Goal: Task Accomplishment & Management: Complete application form

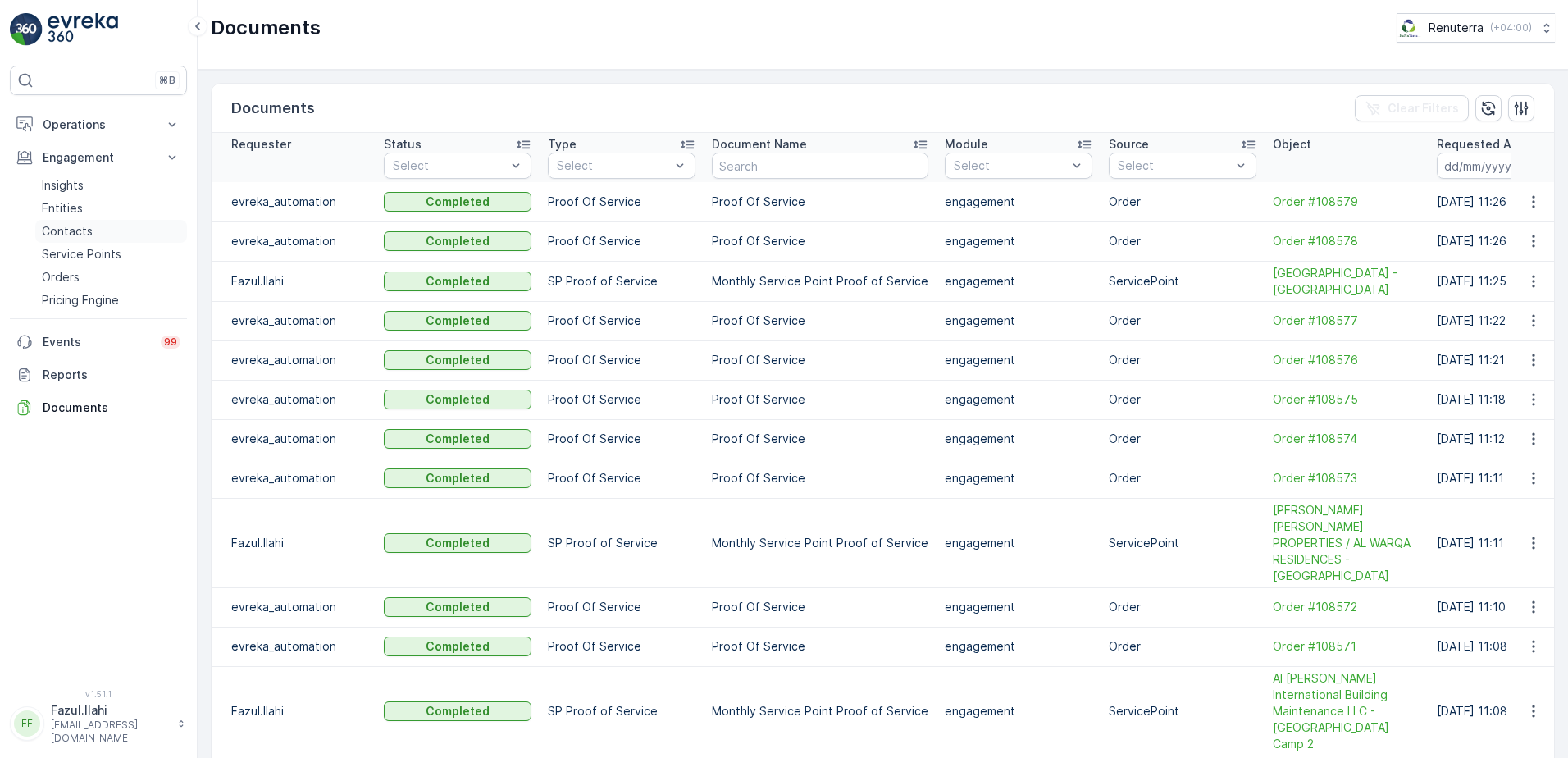
drag, startPoint x: 88, startPoint y: 253, endPoint x: 155, endPoint y: 227, distance: 71.9
click at [88, 253] on p "Service Points" at bounding box center [81, 254] width 79 height 17
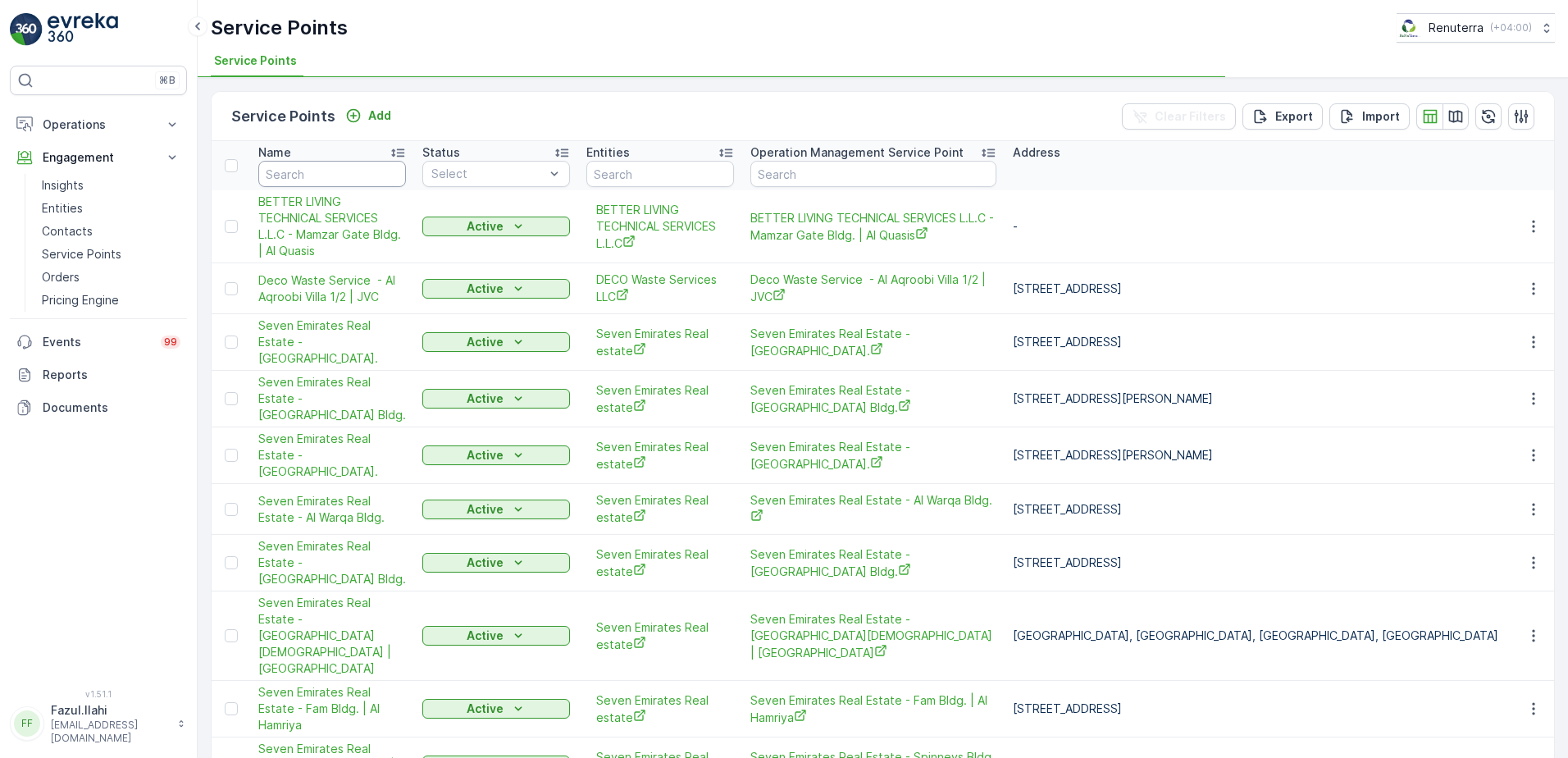
click at [334, 175] on input "text" at bounding box center [332, 173] width 148 height 26
click at [335, 174] on input "text" at bounding box center [332, 173] width 148 height 26
type input "Salamu"
click at [335, 174] on input "Salamu" at bounding box center [332, 173] width 148 height 26
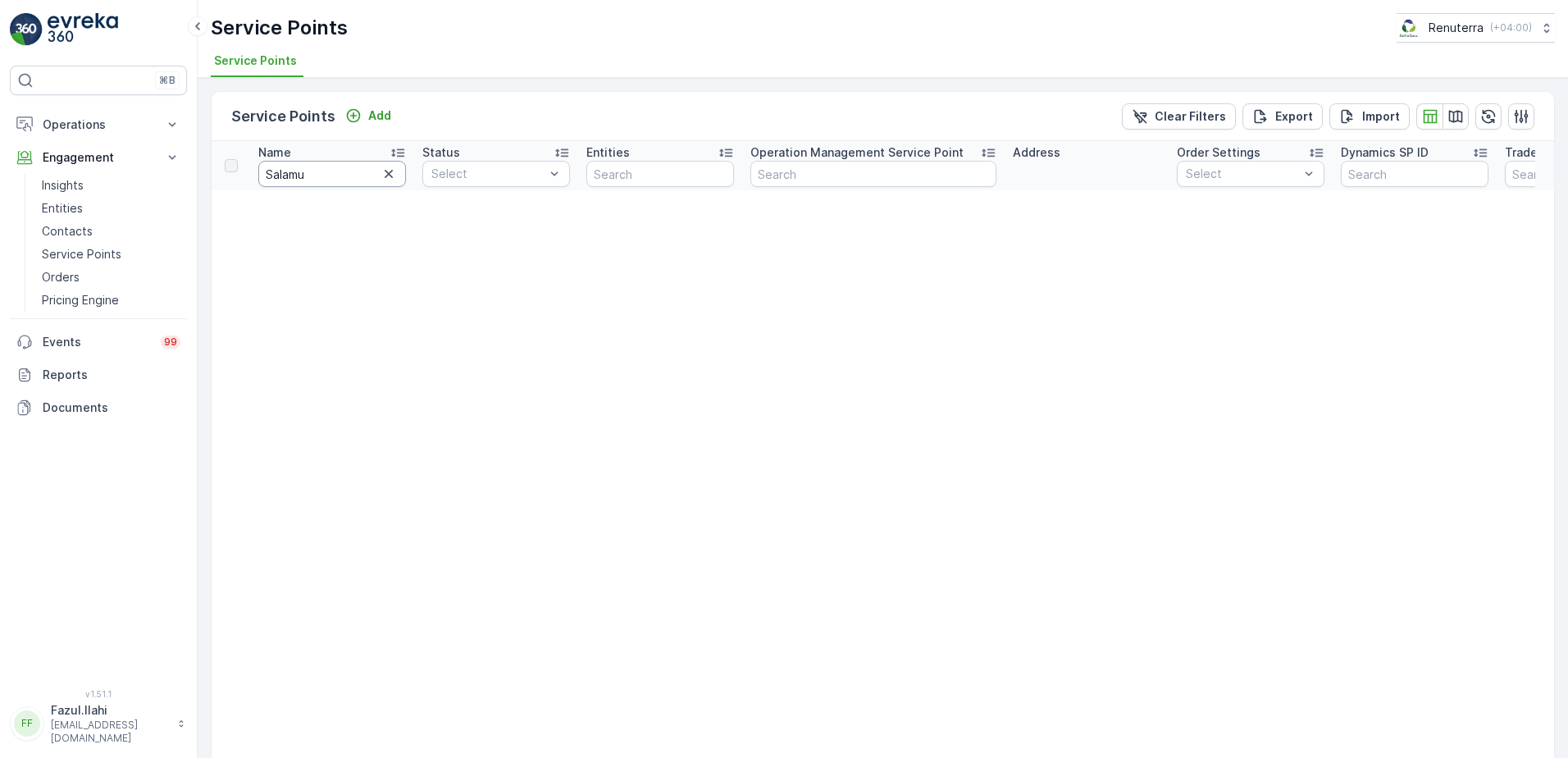
click at [335, 174] on input "Salamu" at bounding box center [332, 173] width 148 height 26
type input "Salamul"
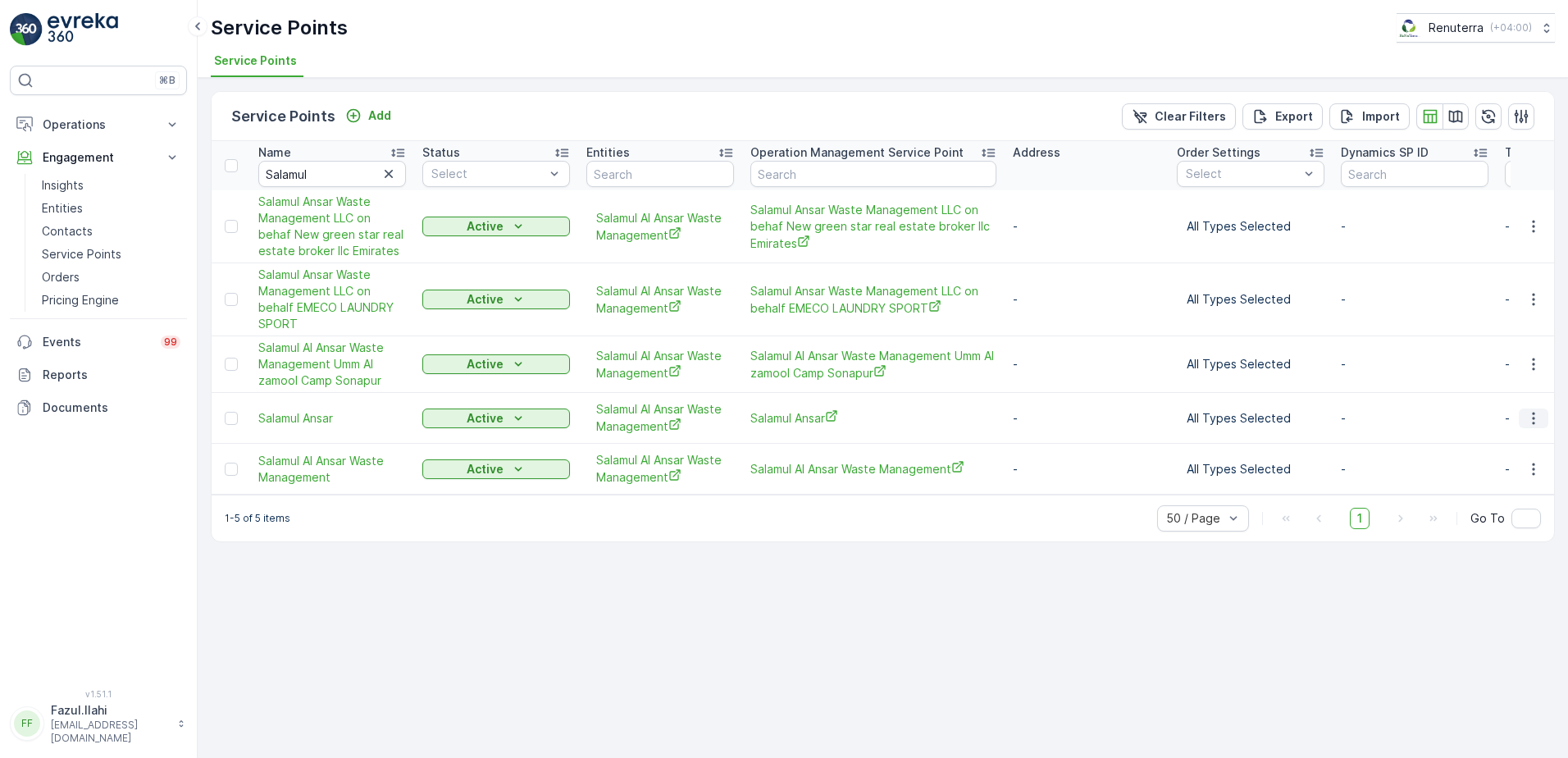
click at [1529, 415] on icon "button" at bounding box center [1533, 418] width 17 height 17
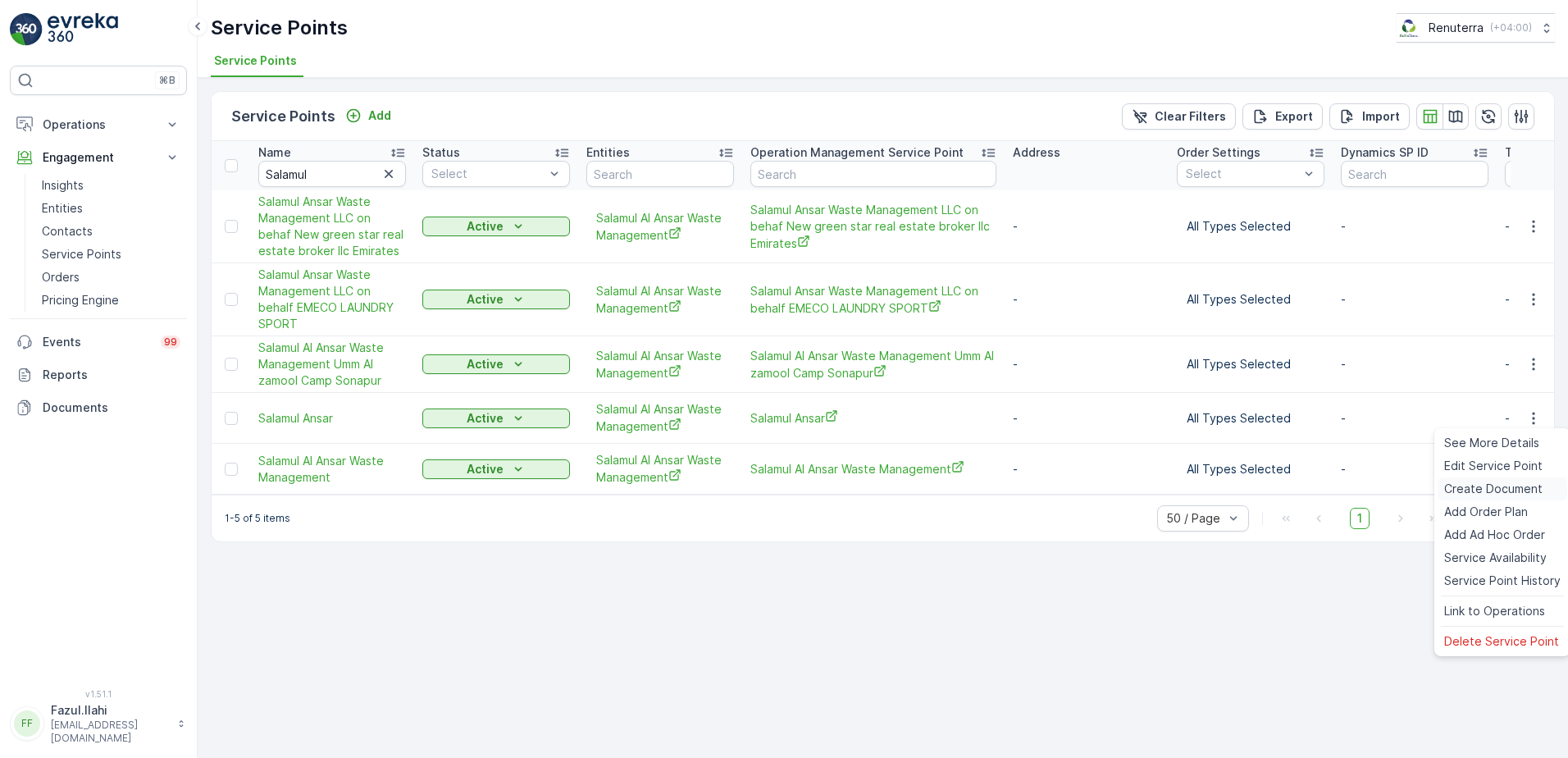
click at [1486, 490] on span "Create Document" at bounding box center [1493, 488] width 98 height 17
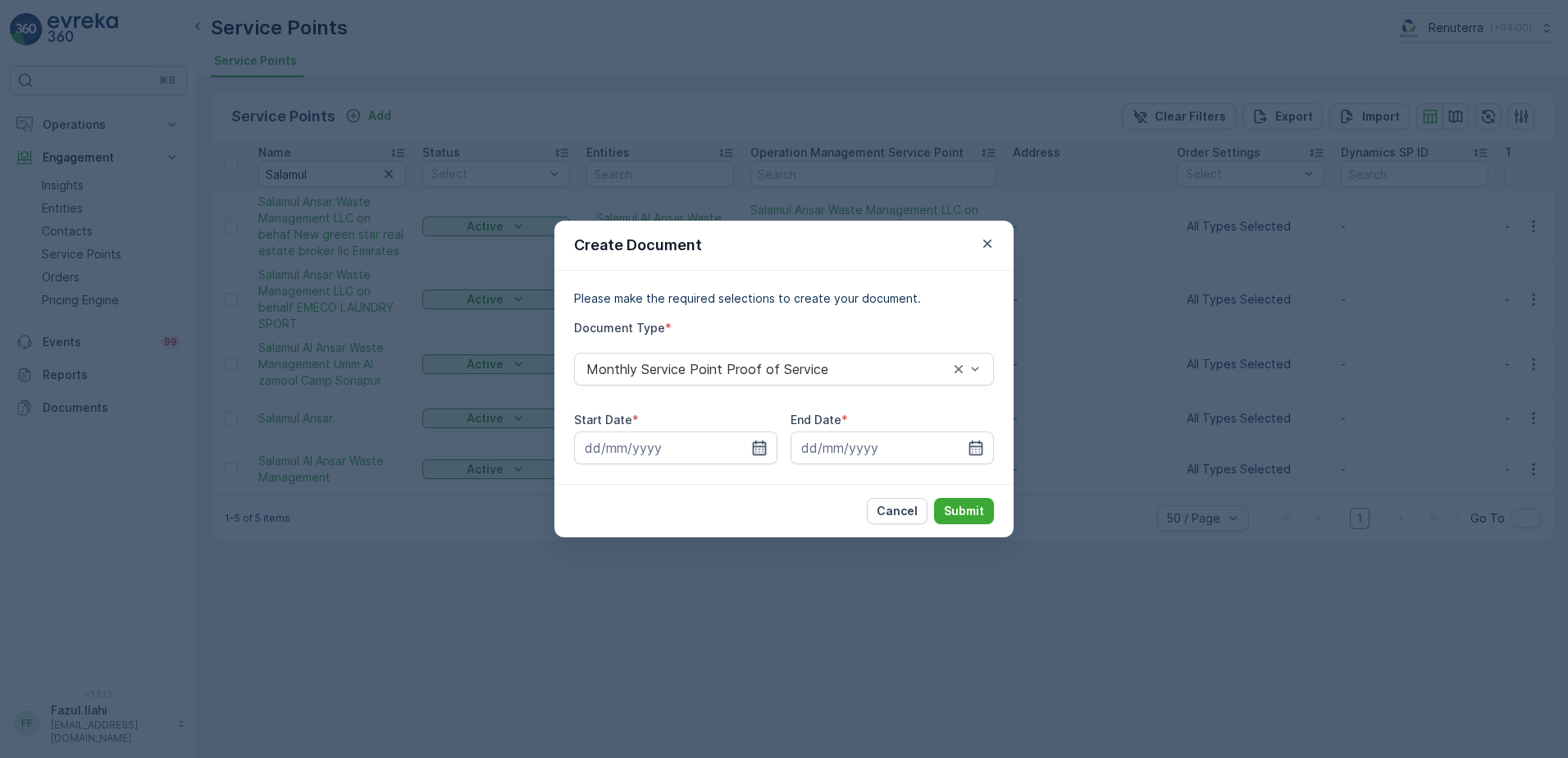
click at [754, 449] on icon "button" at bounding box center [760, 448] width 14 height 15
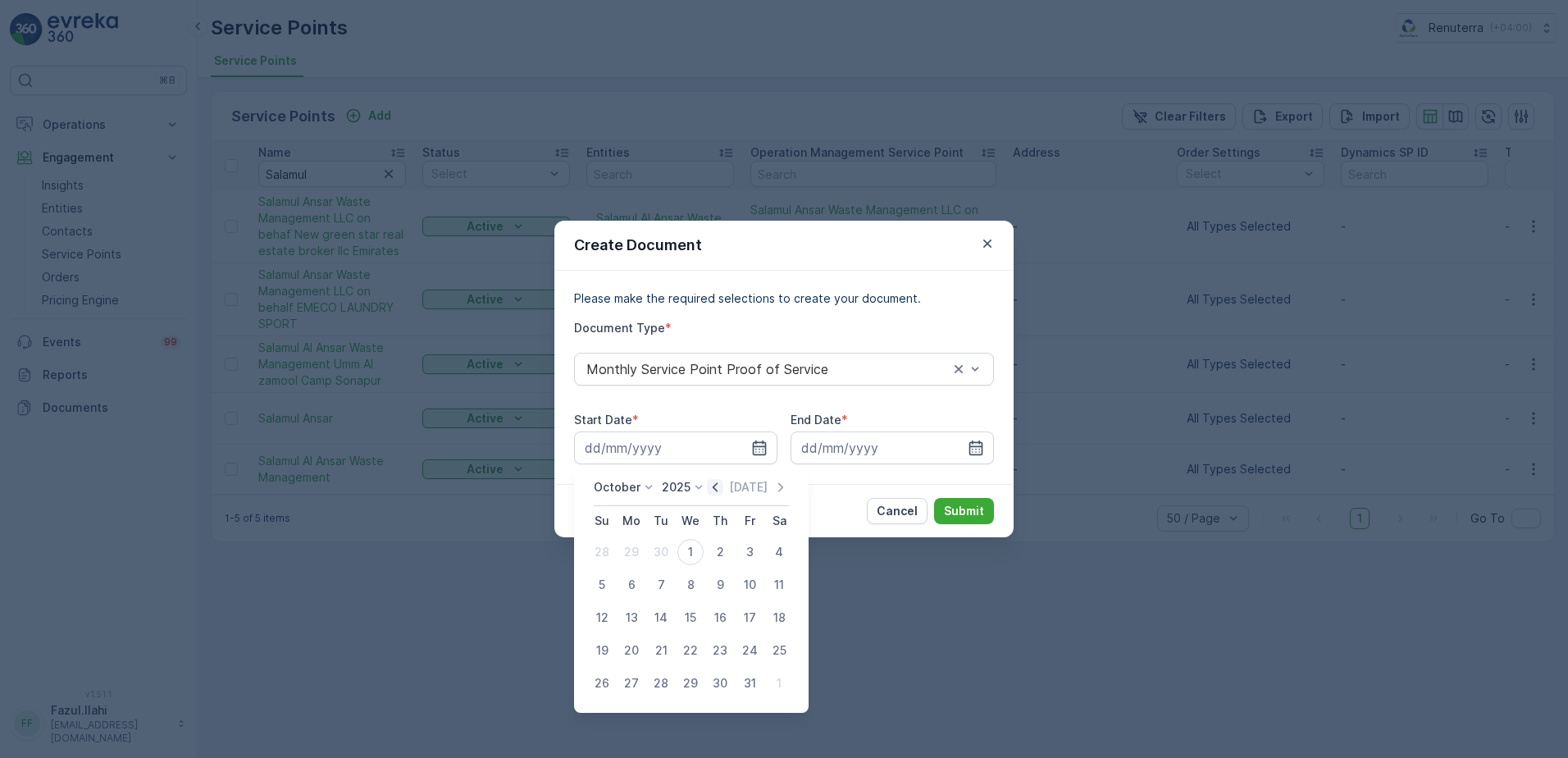
click at [723, 485] on icon "button" at bounding box center [715, 487] width 17 height 17
click at [632, 549] on div "1" at bounding box center [631, 552] width 26 height 26
type input "[DATE]"
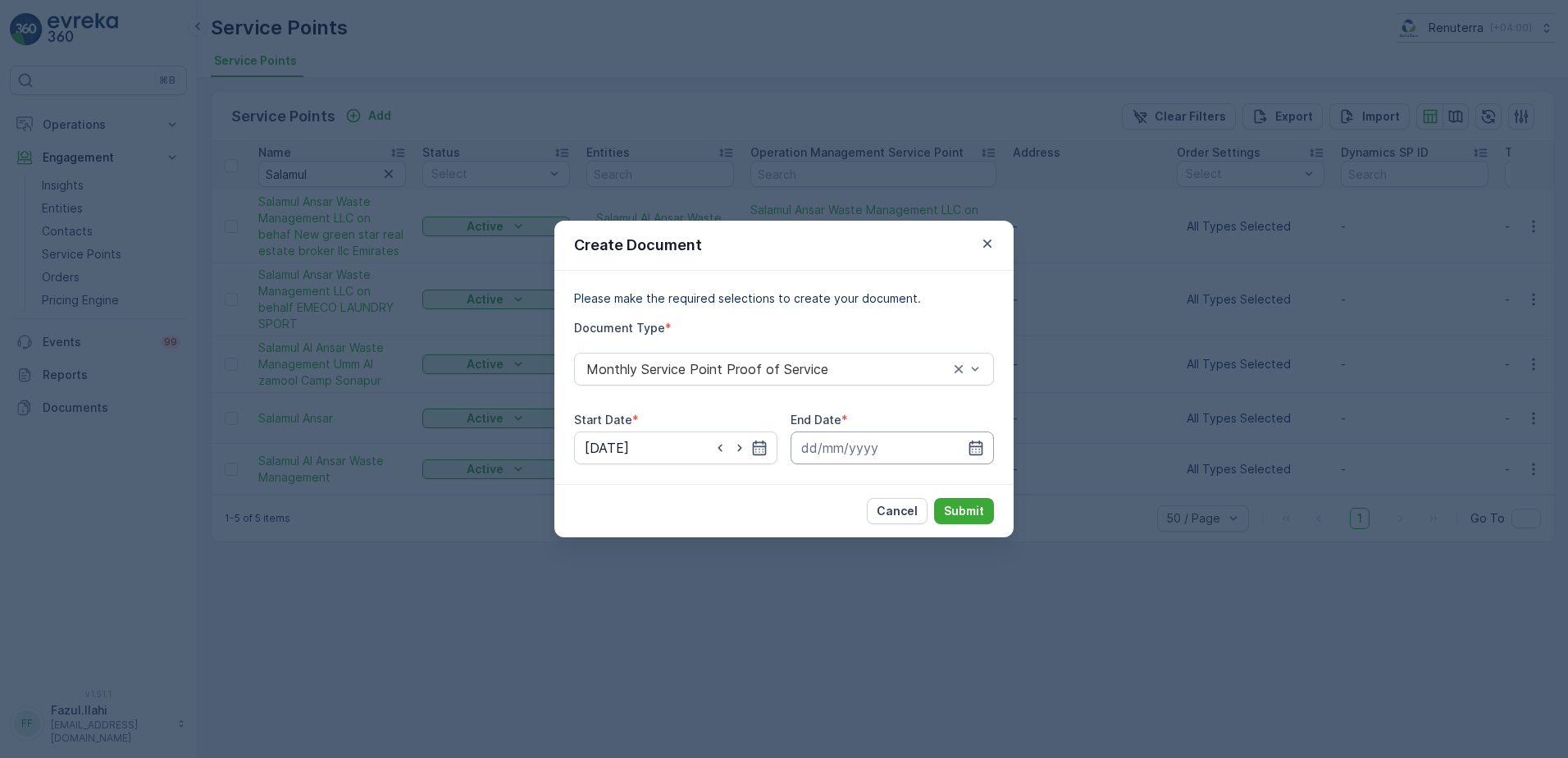
click at [986, 446] on input at bounding box center [891, 448] width 203 height 33
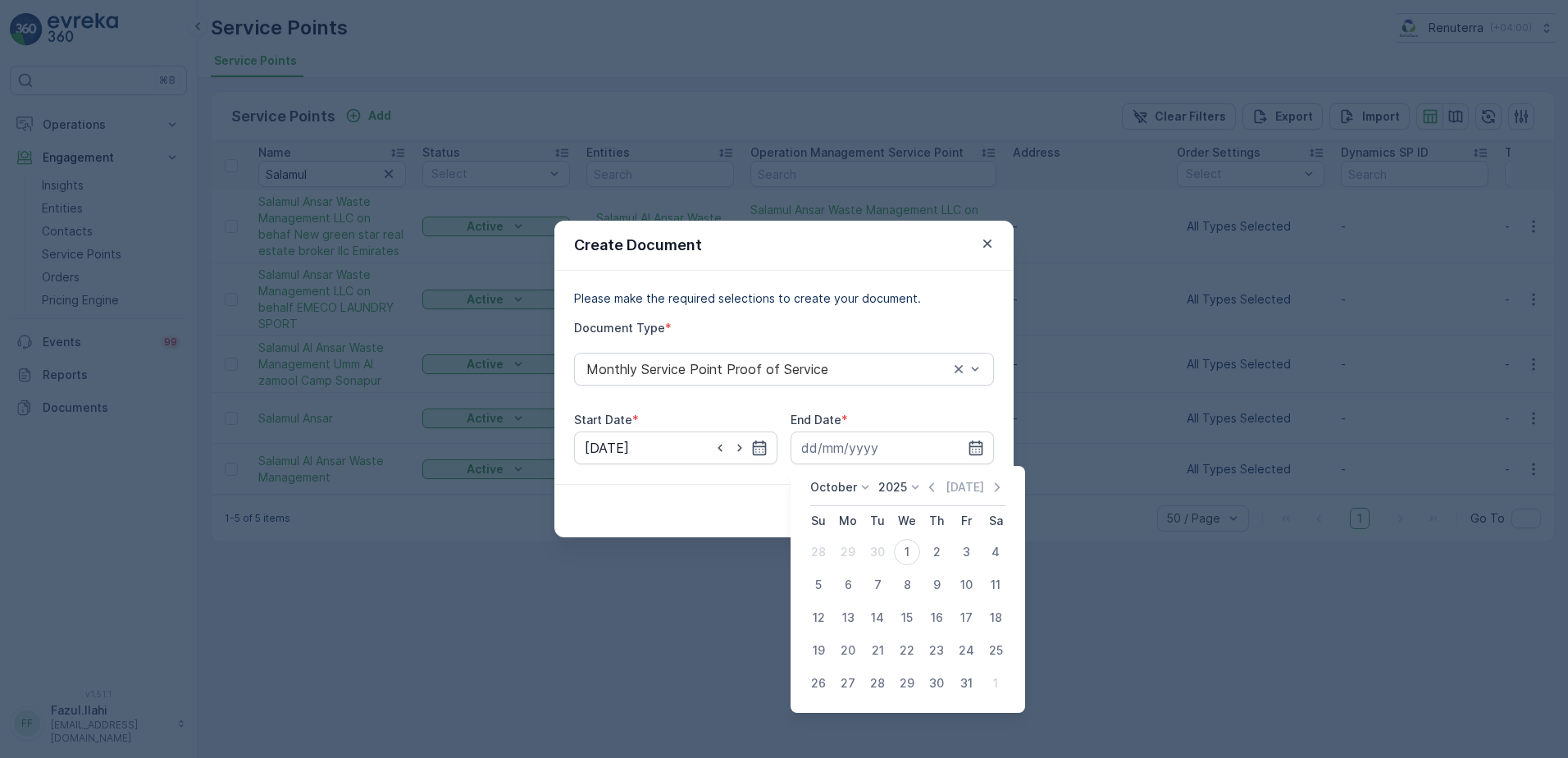
click at [937, 484] on icon "button" at bounding box center [931, 487] width 17 height 17
click at [875, 686] on div "30" at bounding box center [878, 684] width 26 height 26
type input "[DATE]"
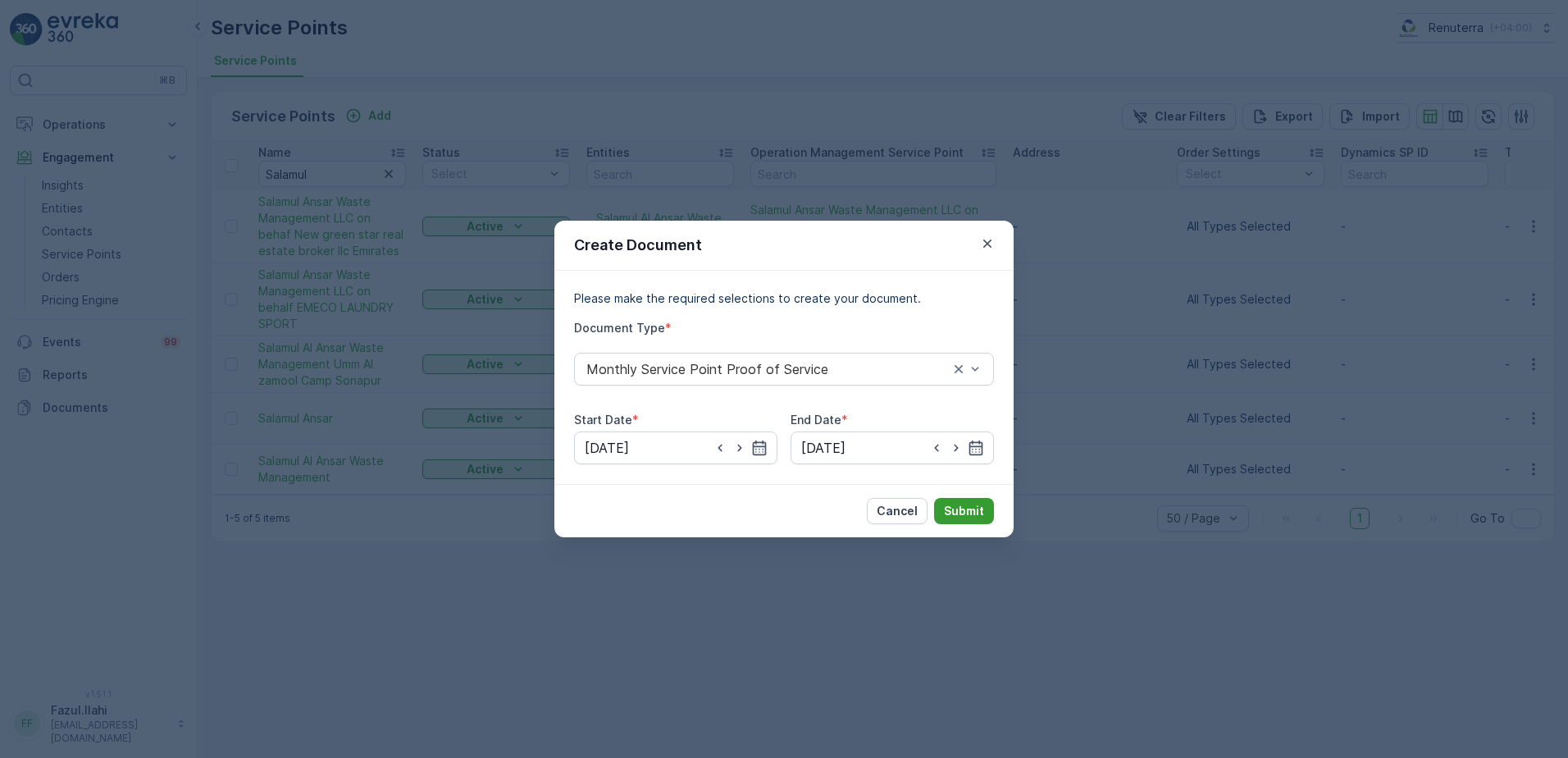
click at [961, 510] on p "Submit" at bounding box center [964, 511] width 41 height 17
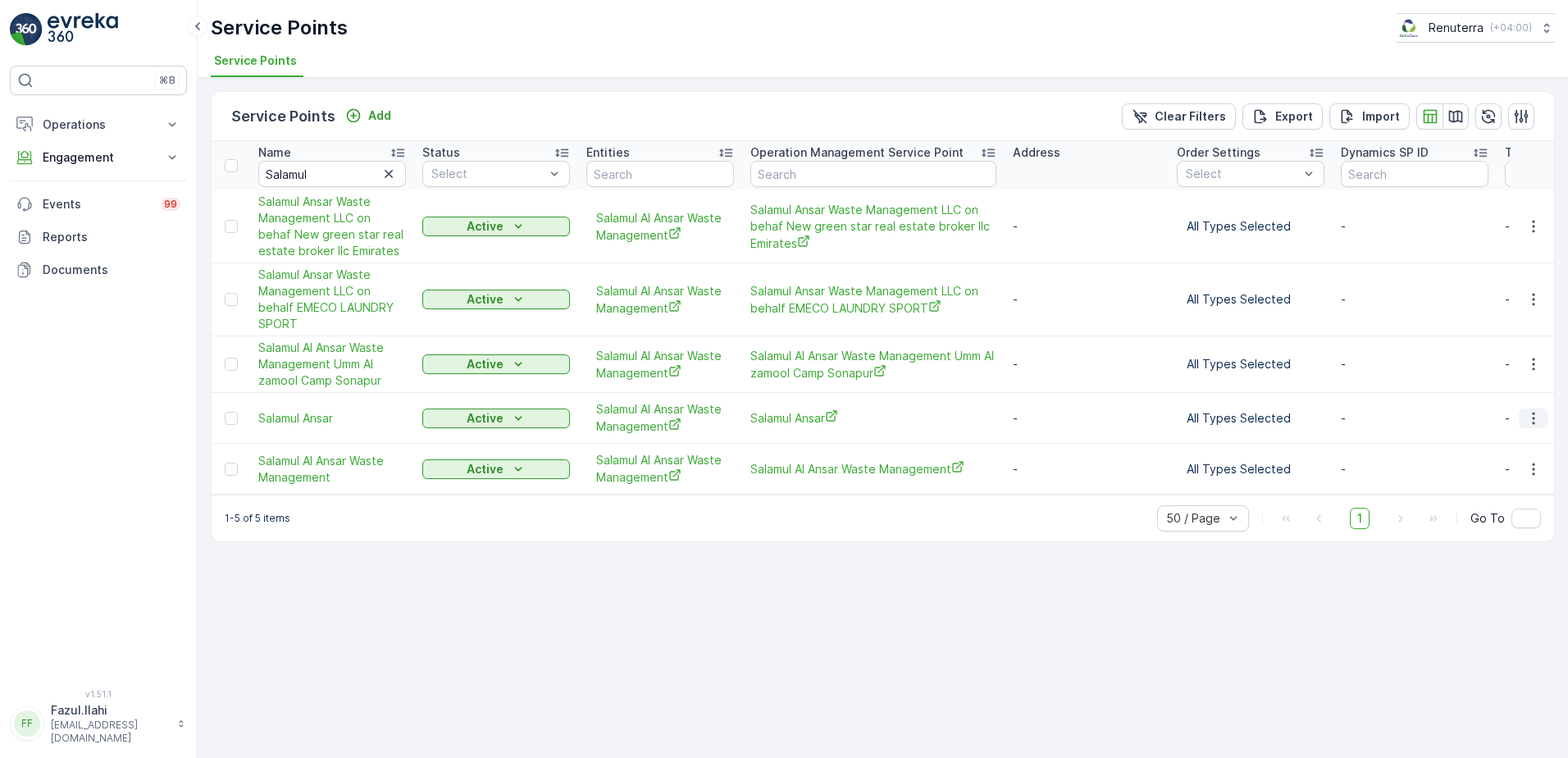
click at [1538, 424] on icon "button" at bounding box center [1533, 418] width 17 height 17
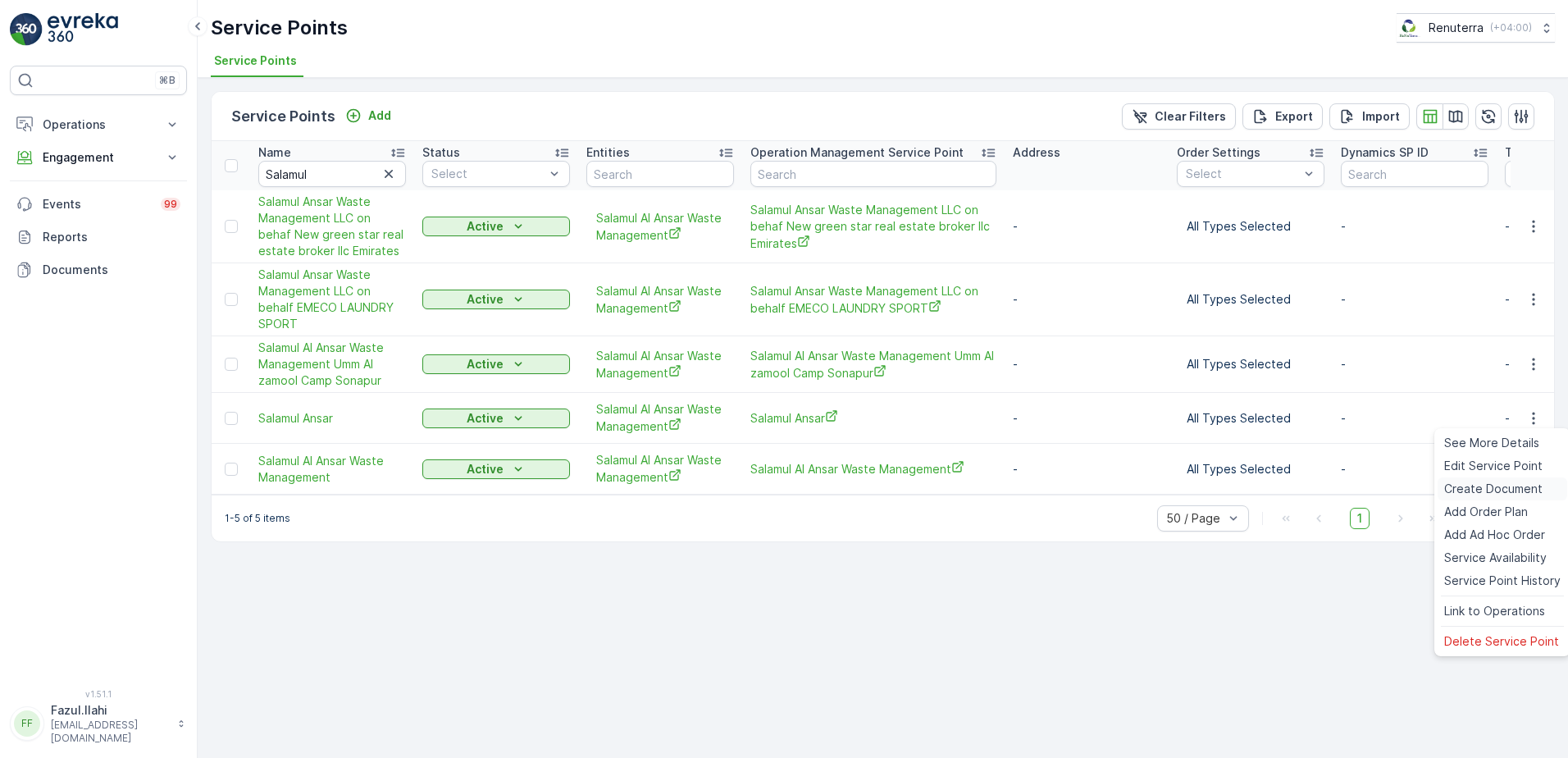
click at [1507, 487] on span "Create Document" at bounding box center [1493, 488] width 98 height 17
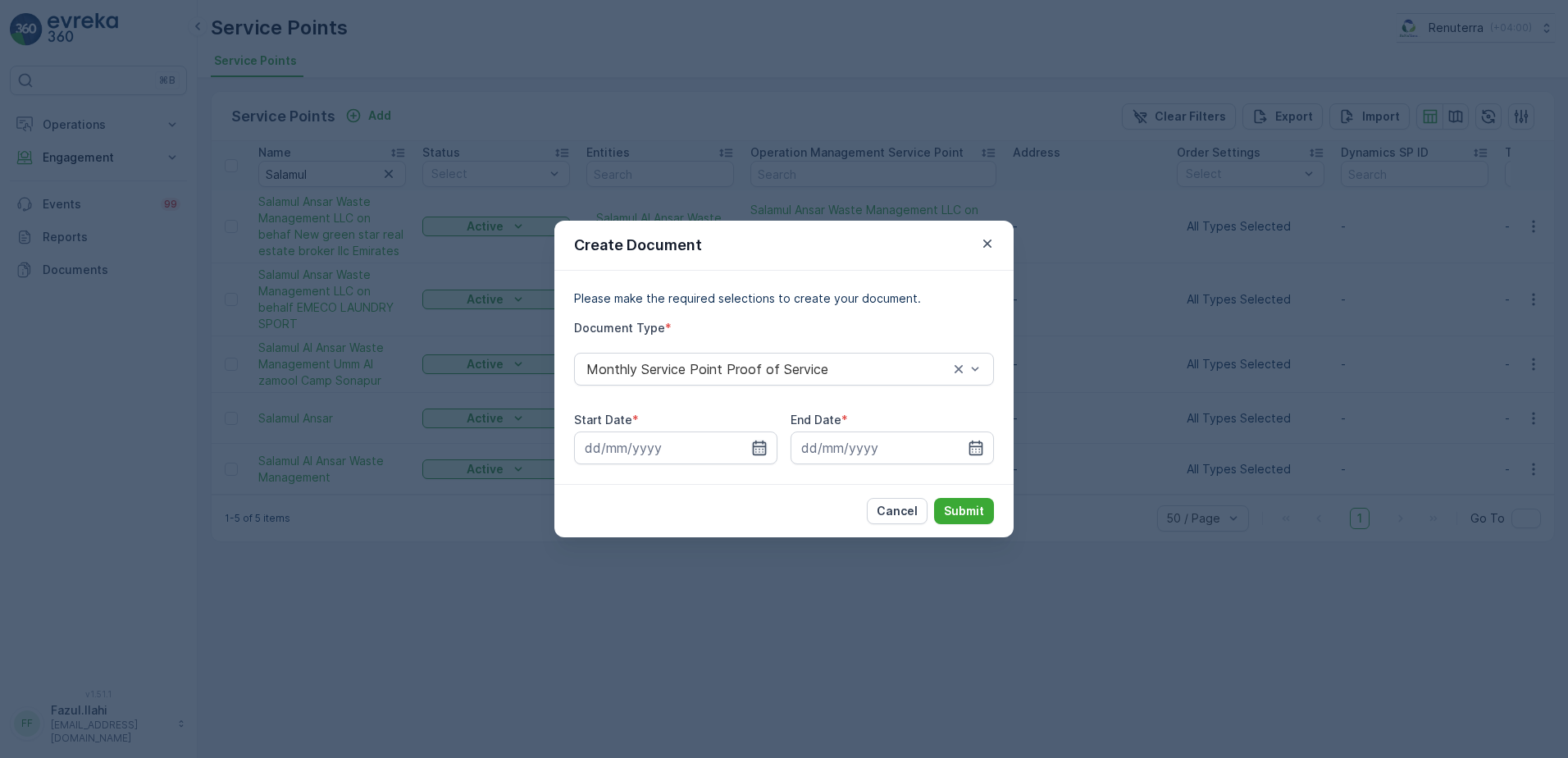
click at [762, 454] on icon "button" at bounding box center [760, 448] width 17 height 17
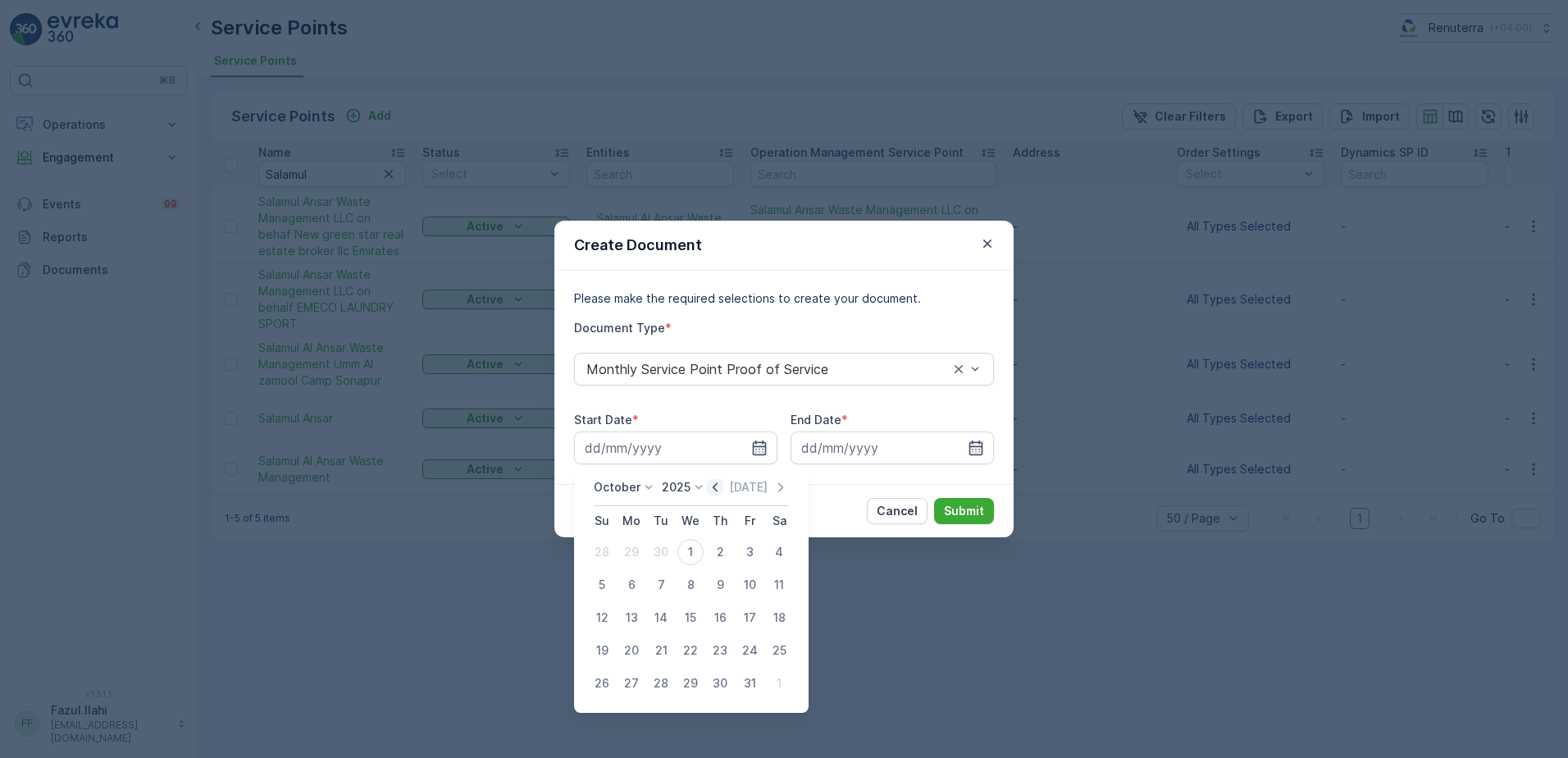
click at [718, 489] on icon "button" at bounding box center [715, 487] width 5 height 9
click at [635, 557] on div "1" at bounding box center [631, 552] width 26 height 26
type input "[DATE]"
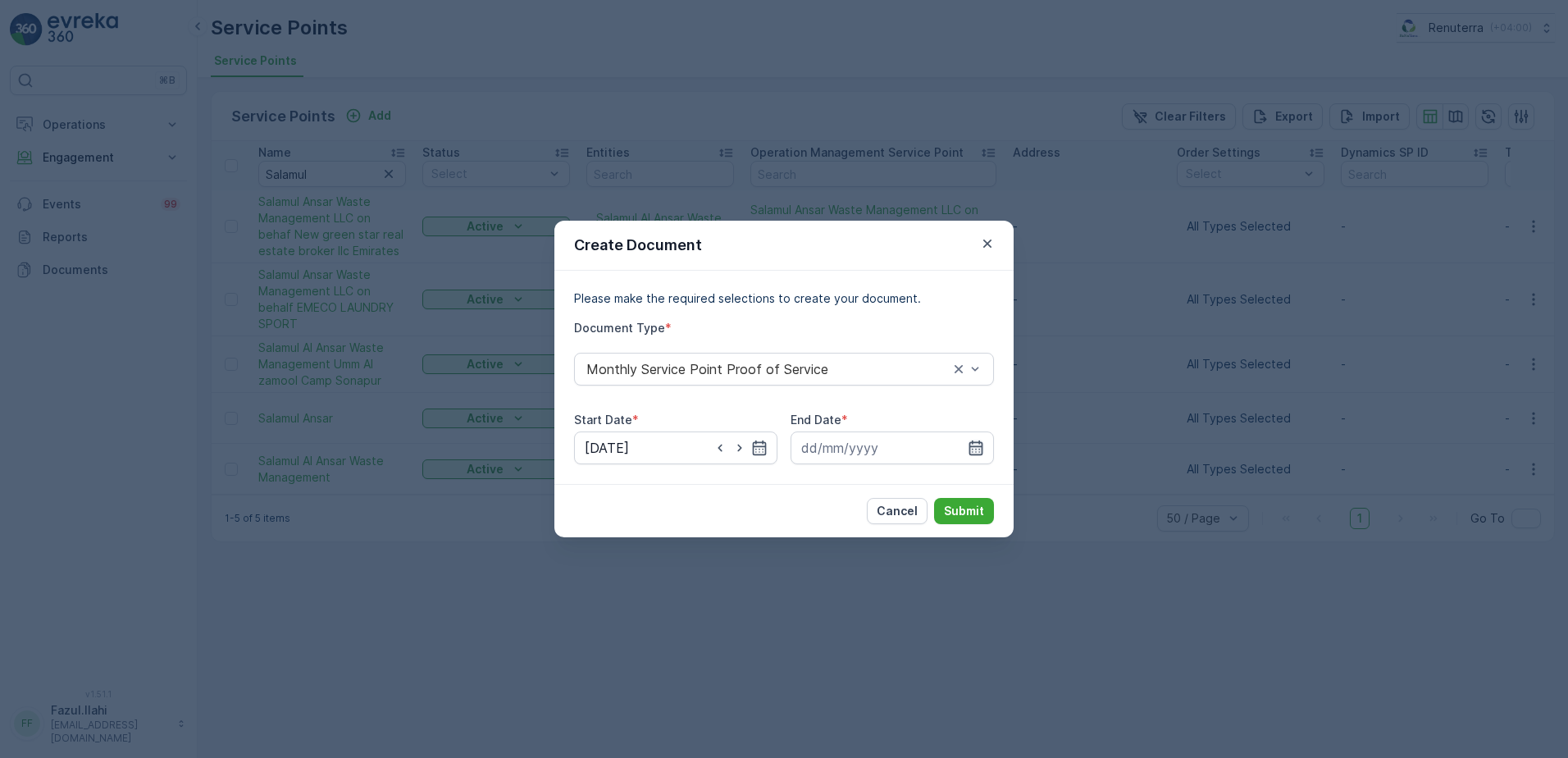
click at [982, 446] on icon "button" at bounding box center [977, 448] width 14 height 15
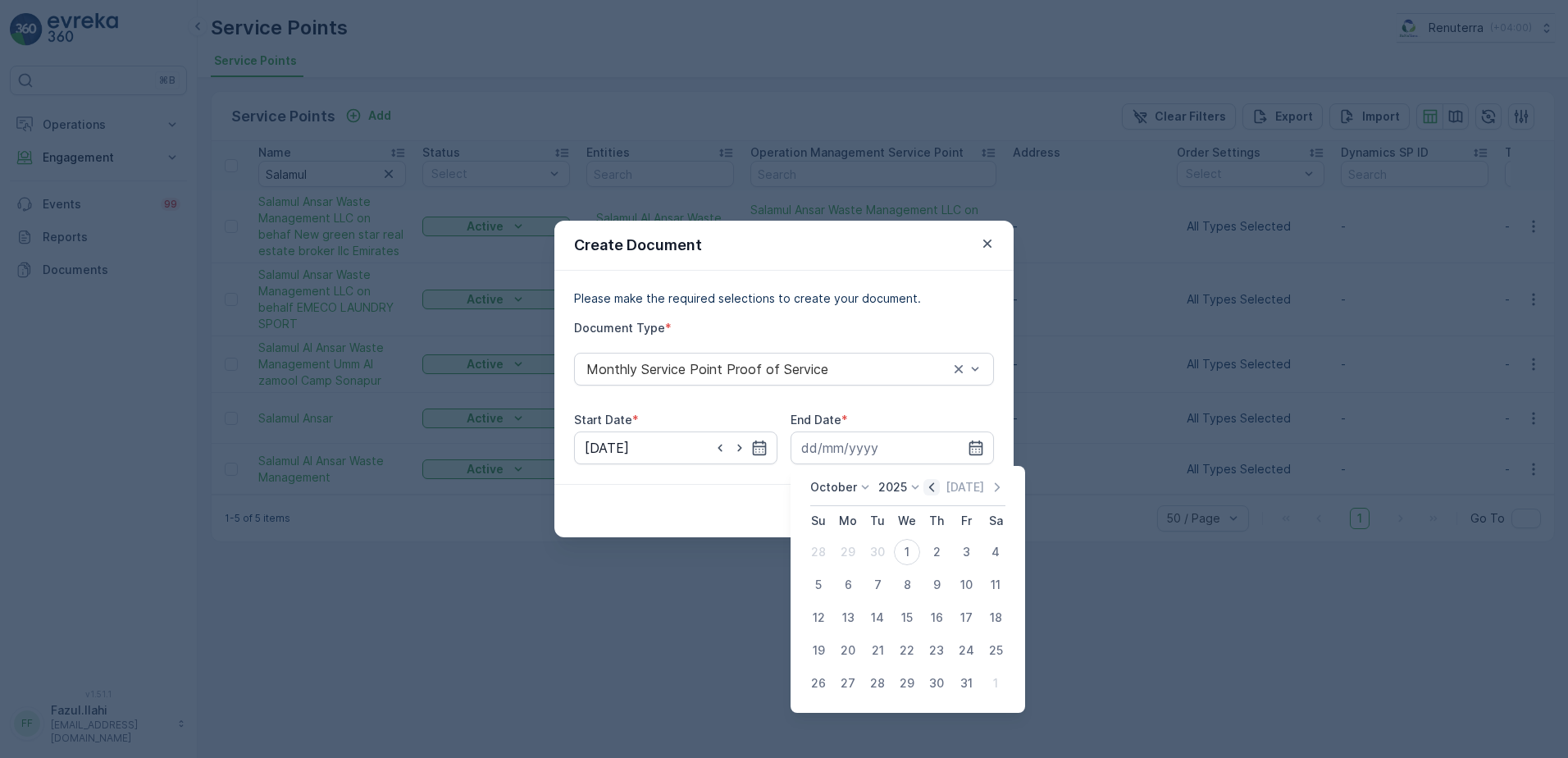
click at [940, 486] on icon "button" at bounding box center [931, 487] width 17 height 17
click at [881, 690] on div "30" at bounding box center [878, 684] width 26 height 26
type input "[DATE]"
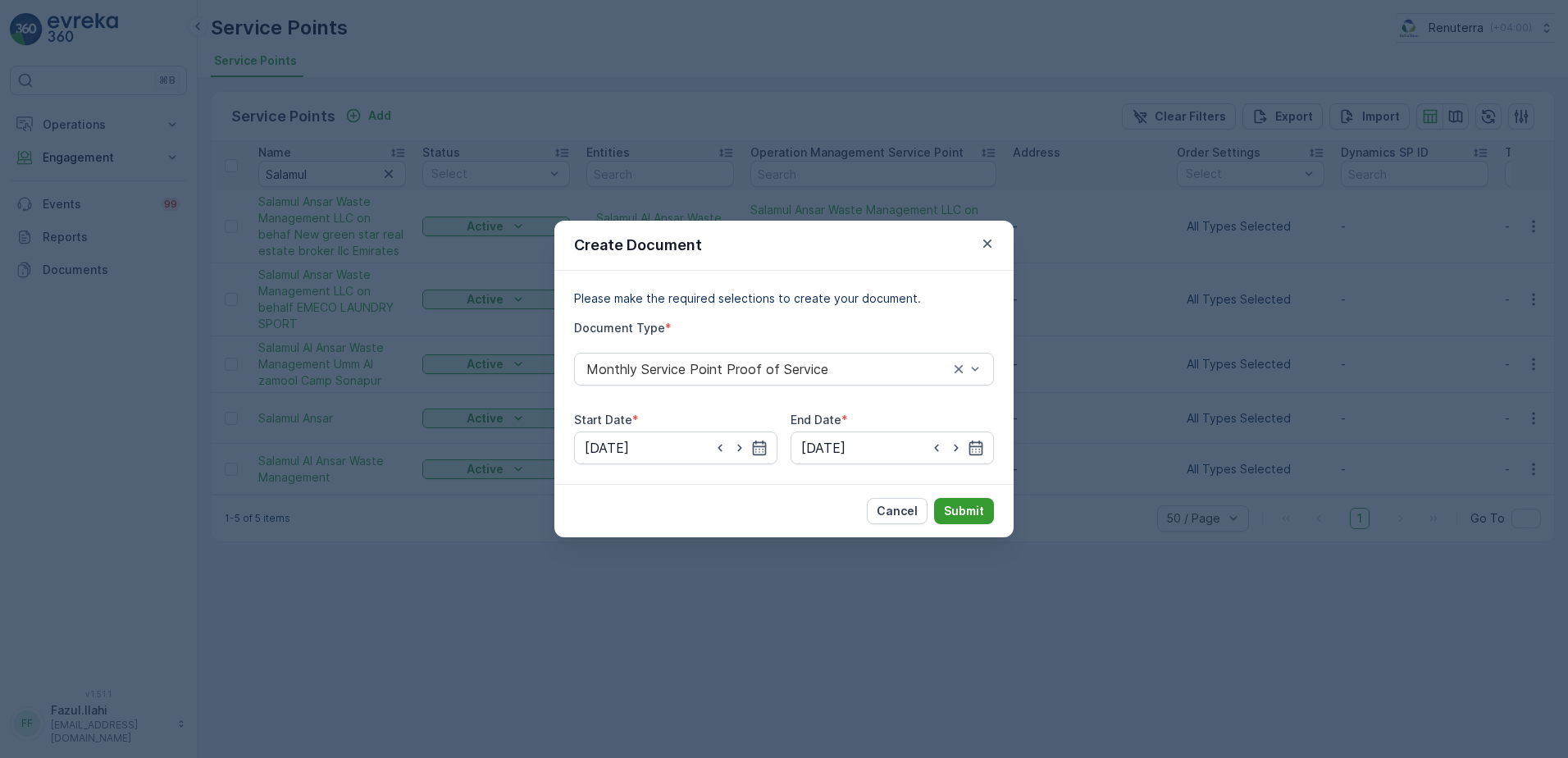
click at [964, 512] on p "Submit" at bounding box center [964, 511] width 41 height 17
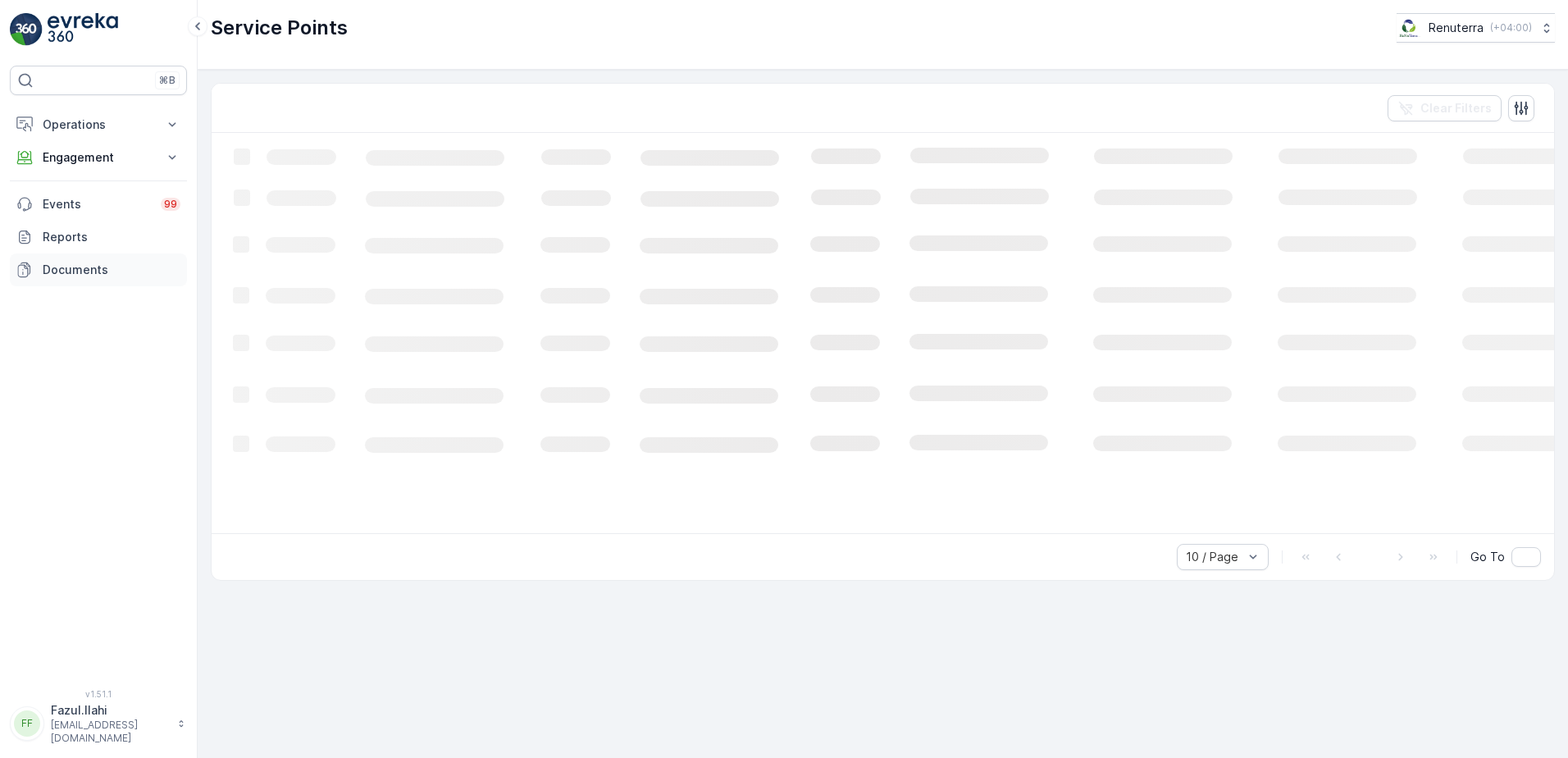
click at [60, 267] on p "Documents" at bounding box center [111, 270] width 138 height 17
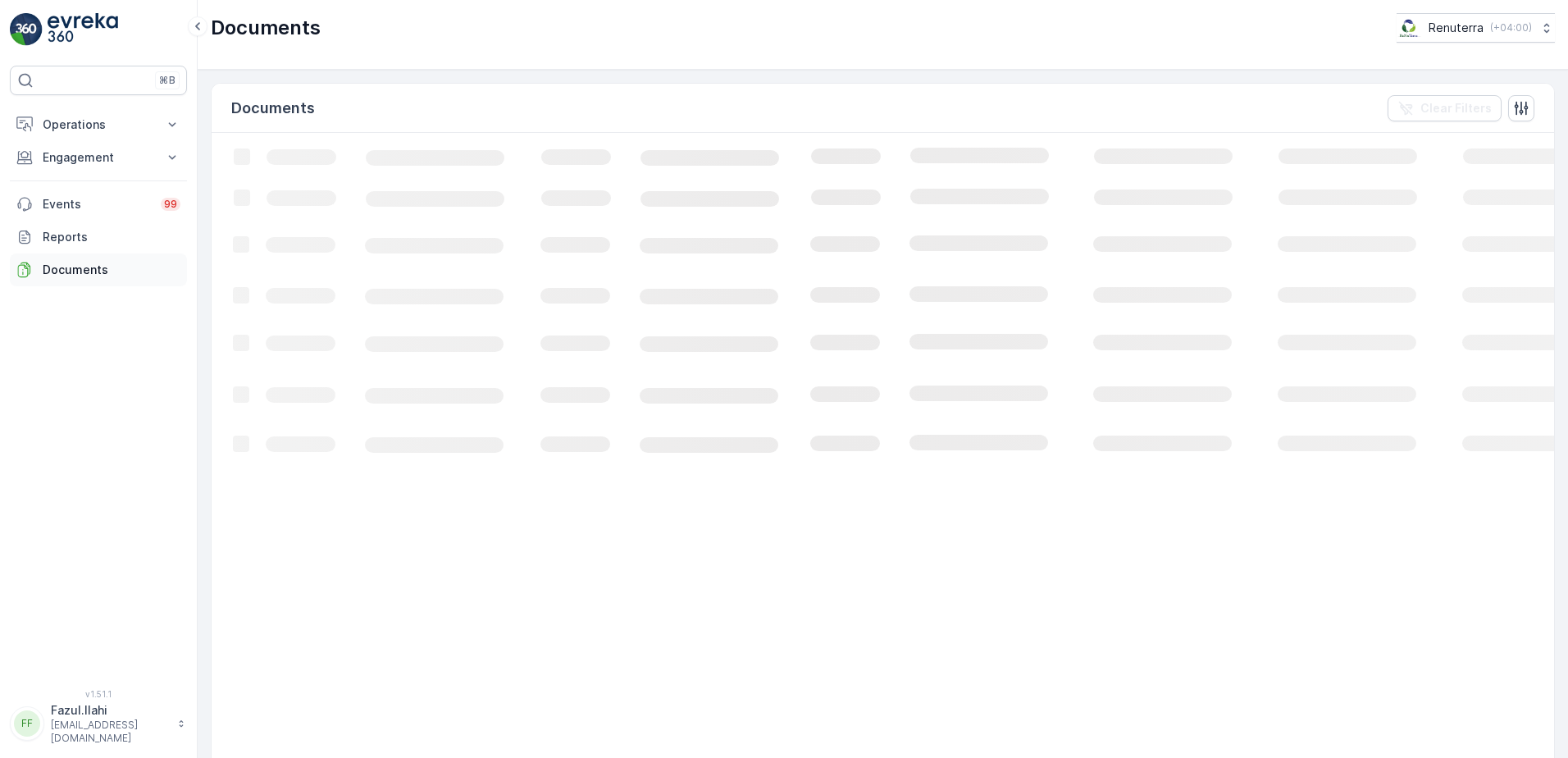
click at [81, 273] on p "Documents" at bounding box center [111, 270] width 138 height 17
click at [83, 273] on p "Documents" at bounding box center [111, 270] width 138 height 17
click at [87, 270] on p "Documents" at bounding box center [111, 270] width 138 height 17
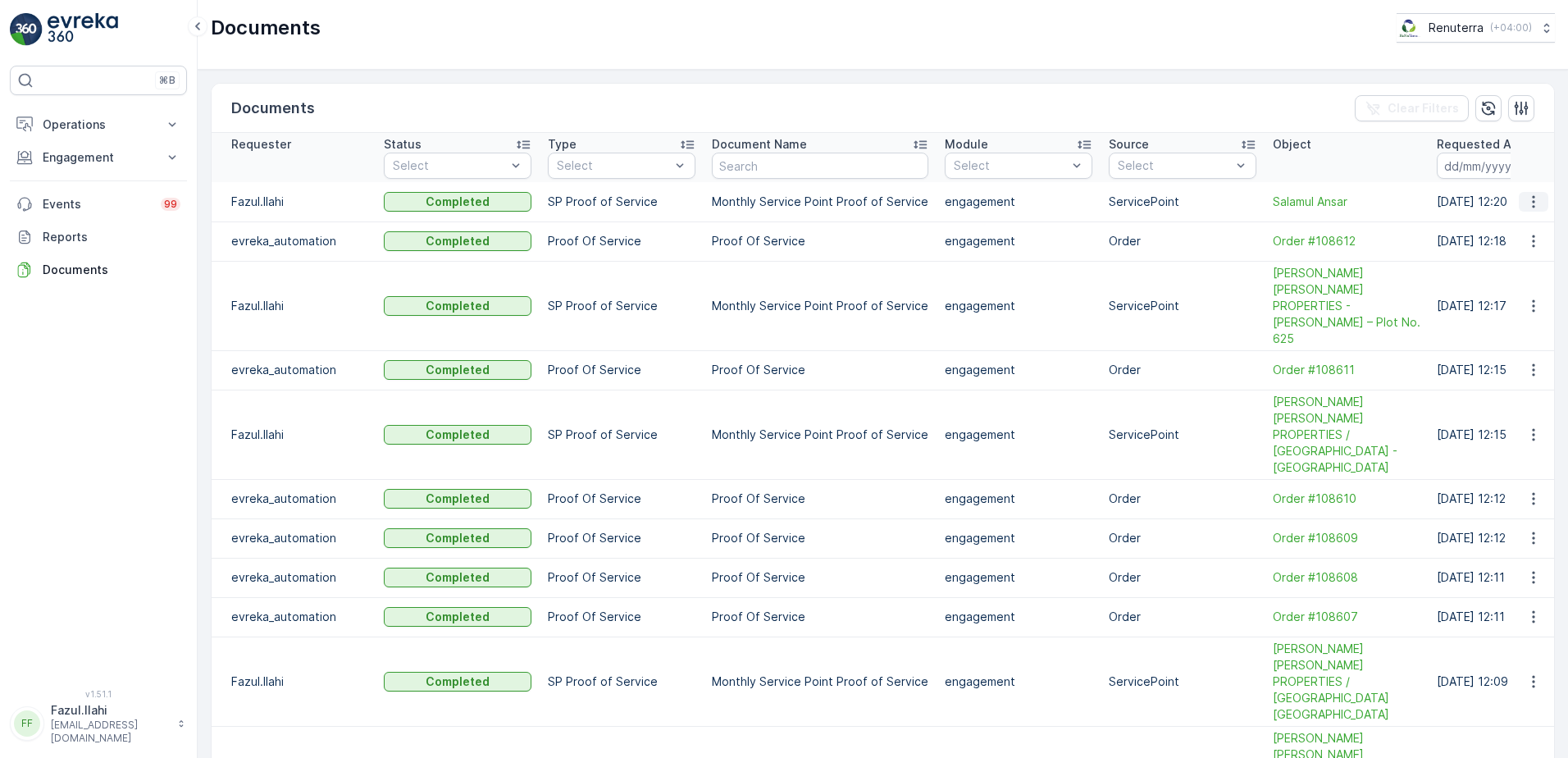
click at [1532, 197] on icon "button" at bounding box center [1533, 201] width 2 height 12
click at [1515, 220] on span "See Details" at bounding box center [1529, 226] width 63 height 17
click at [88, 165] on button "Engagement" at bounding box center [98, 157] width 177 height 33
click at [85, 251] on p "Service Points" at bounding box center [81, 254] width 79 height 17
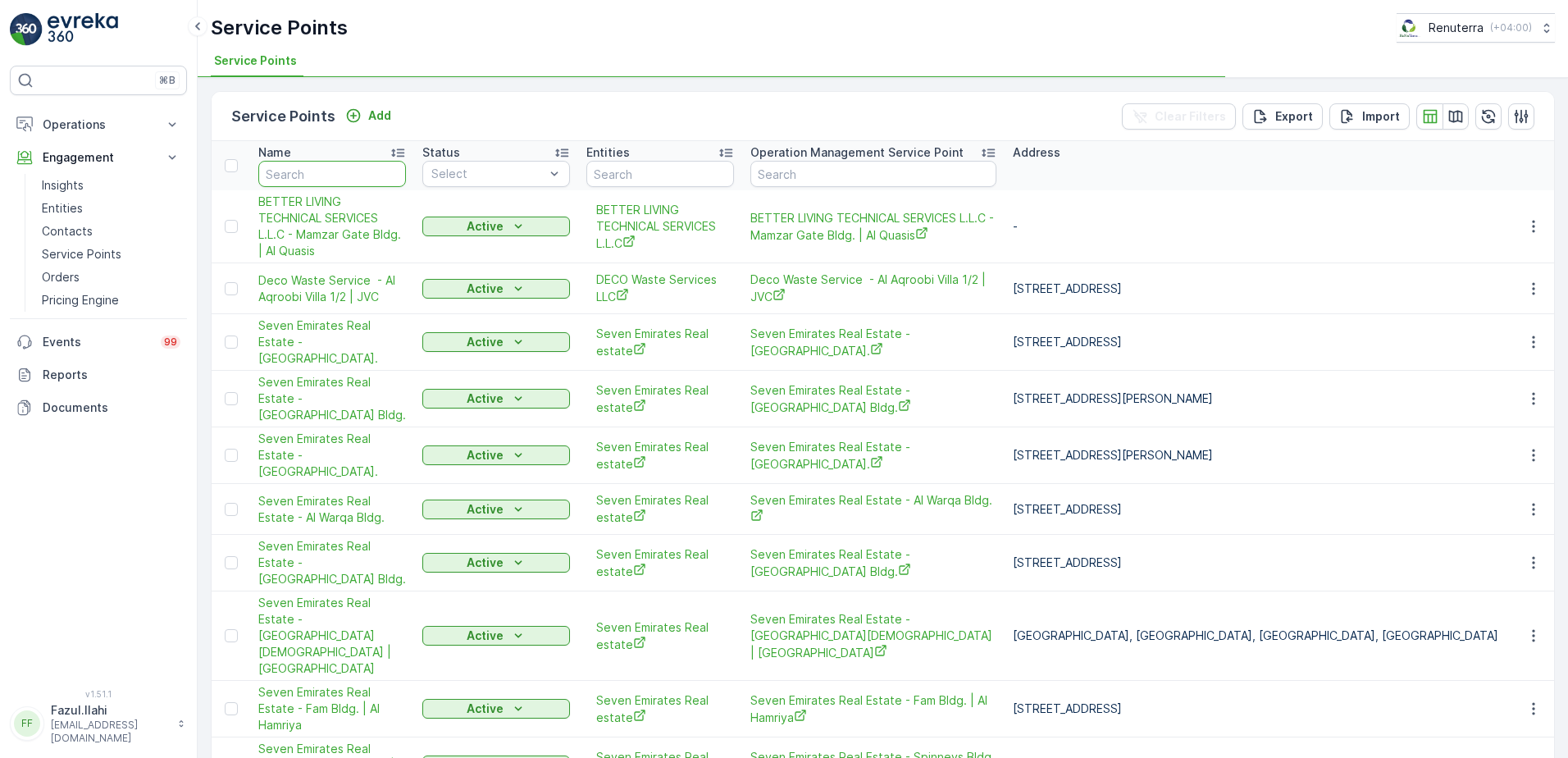
click at [342, 170] on input "text" at bounding box center [332, 173] width 148 height 26
click at [308, 170] on input "text" at bounding box center [332, 173] width 148 height 26
type input "Dulsco"
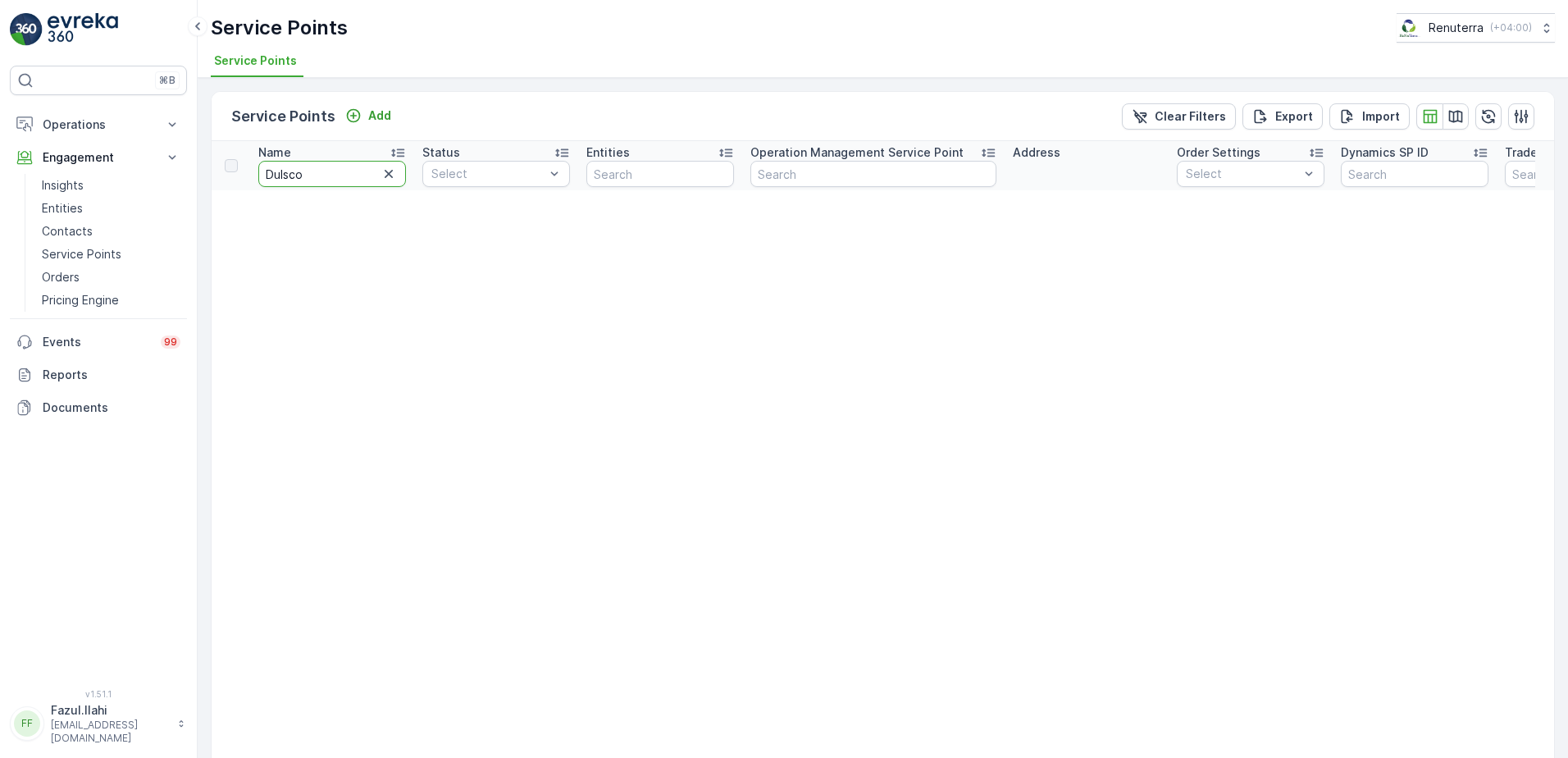
click at [330, 179] on input "Dulsco" at bounding box center [332, 173] width 148 height 26
type input "Dulsco"
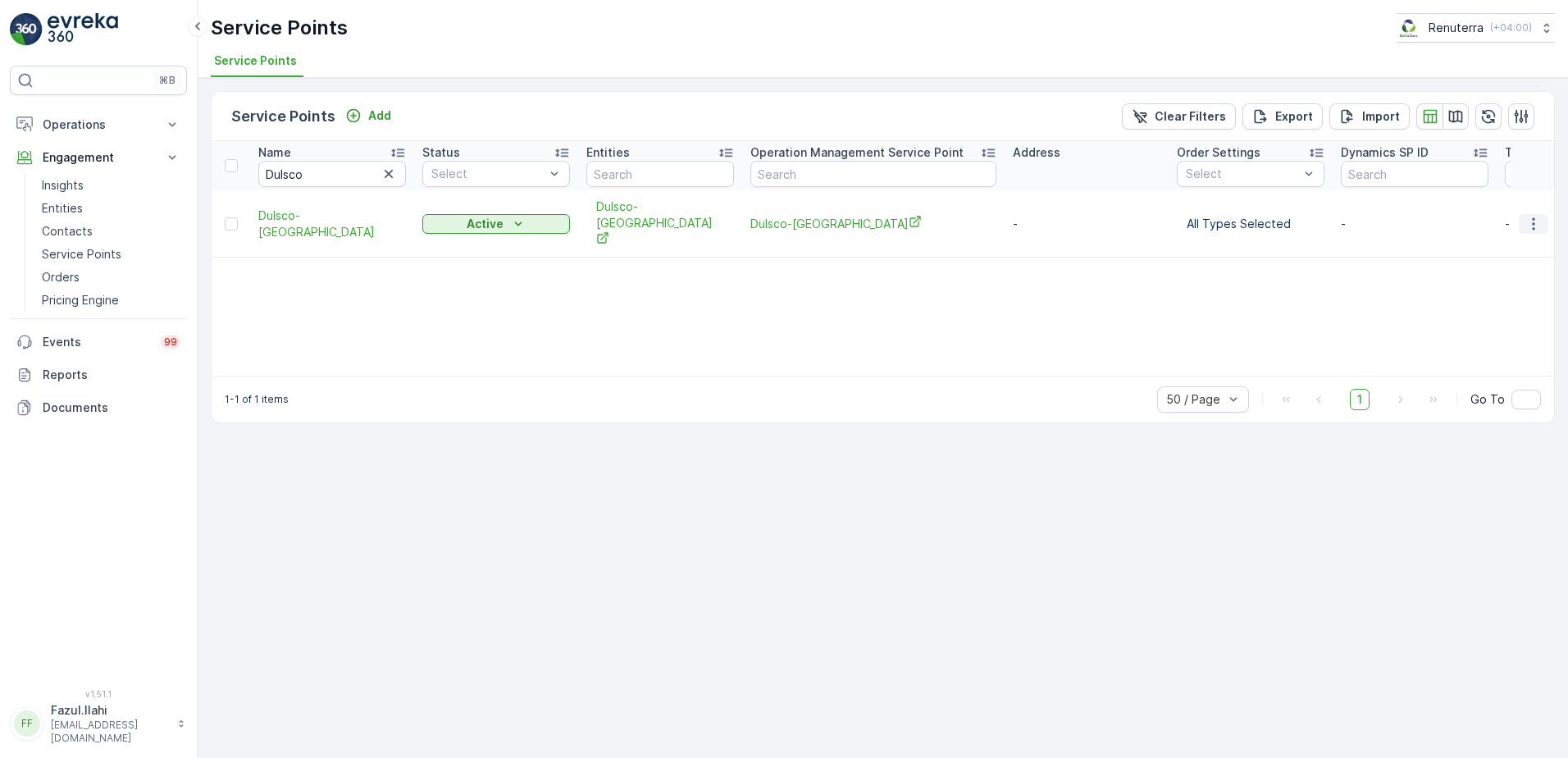
click at [1526, 216] on icon "button" at bounding box center [1533, 224] width 17 height 17
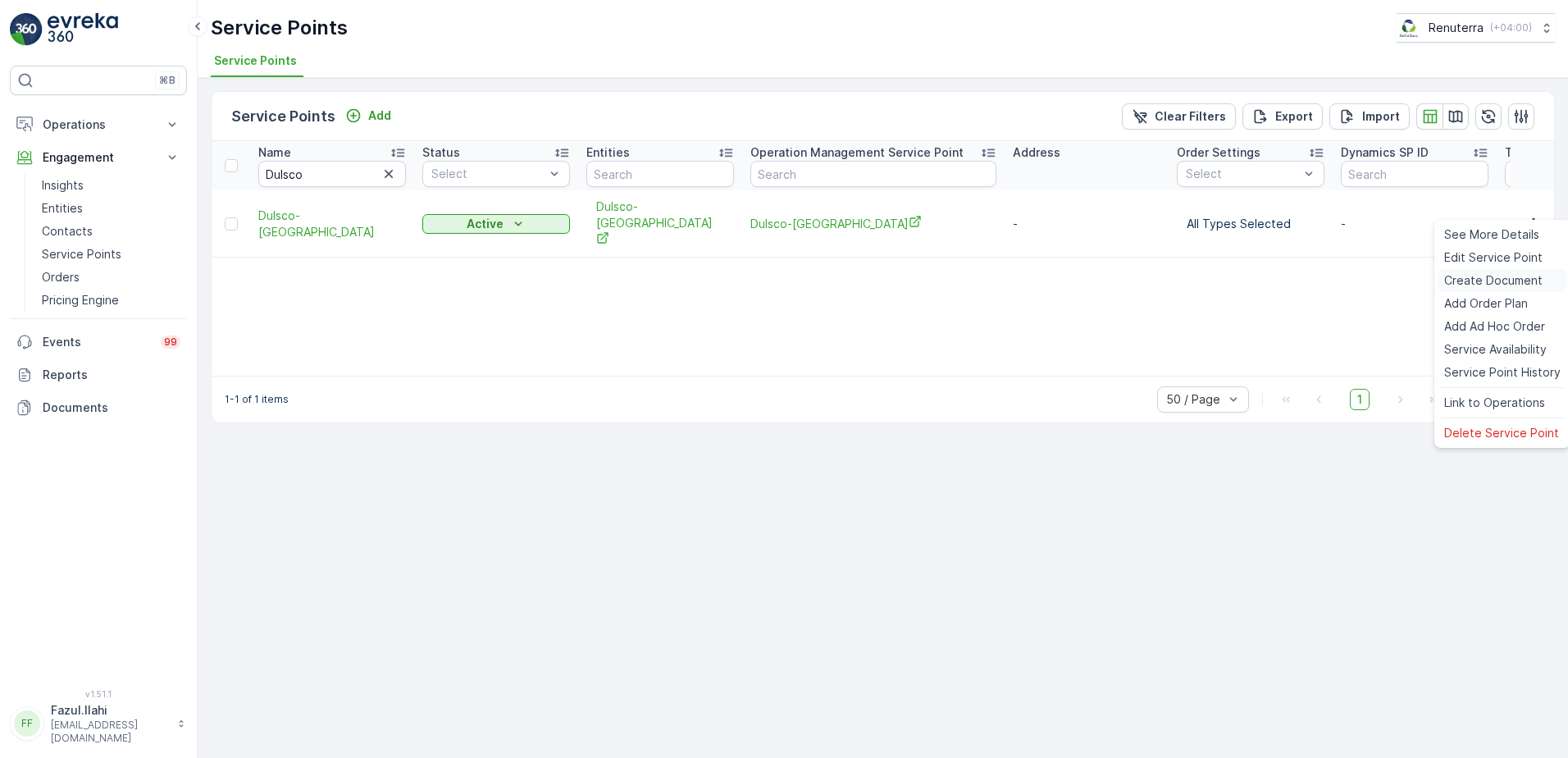
click at [1474, 283] on span "Create Document" at bounding box center [1493, 280] width 98 height 17
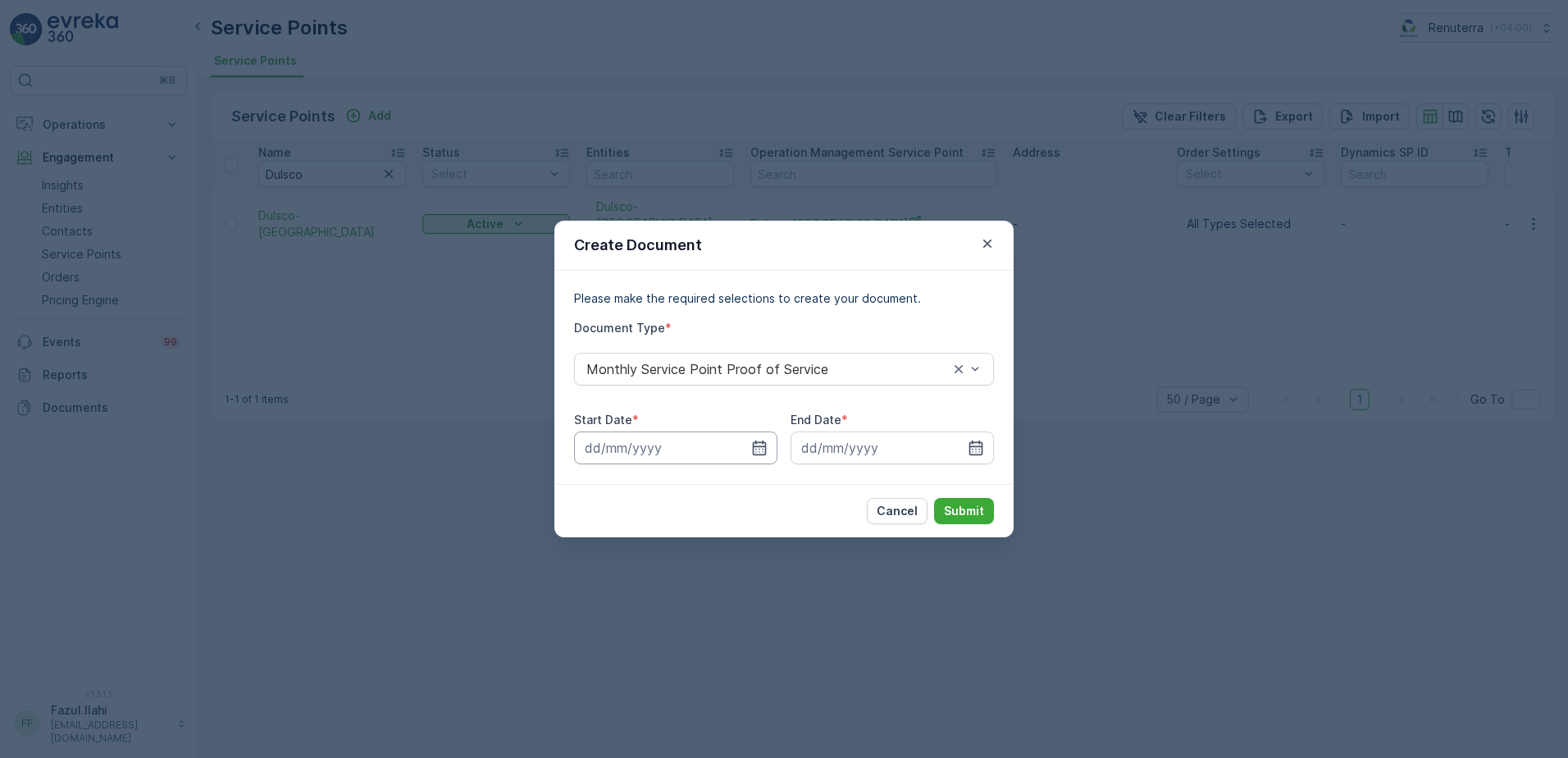
click at [746, 443] on input at bounding box center [676, 448] width 203 height 33
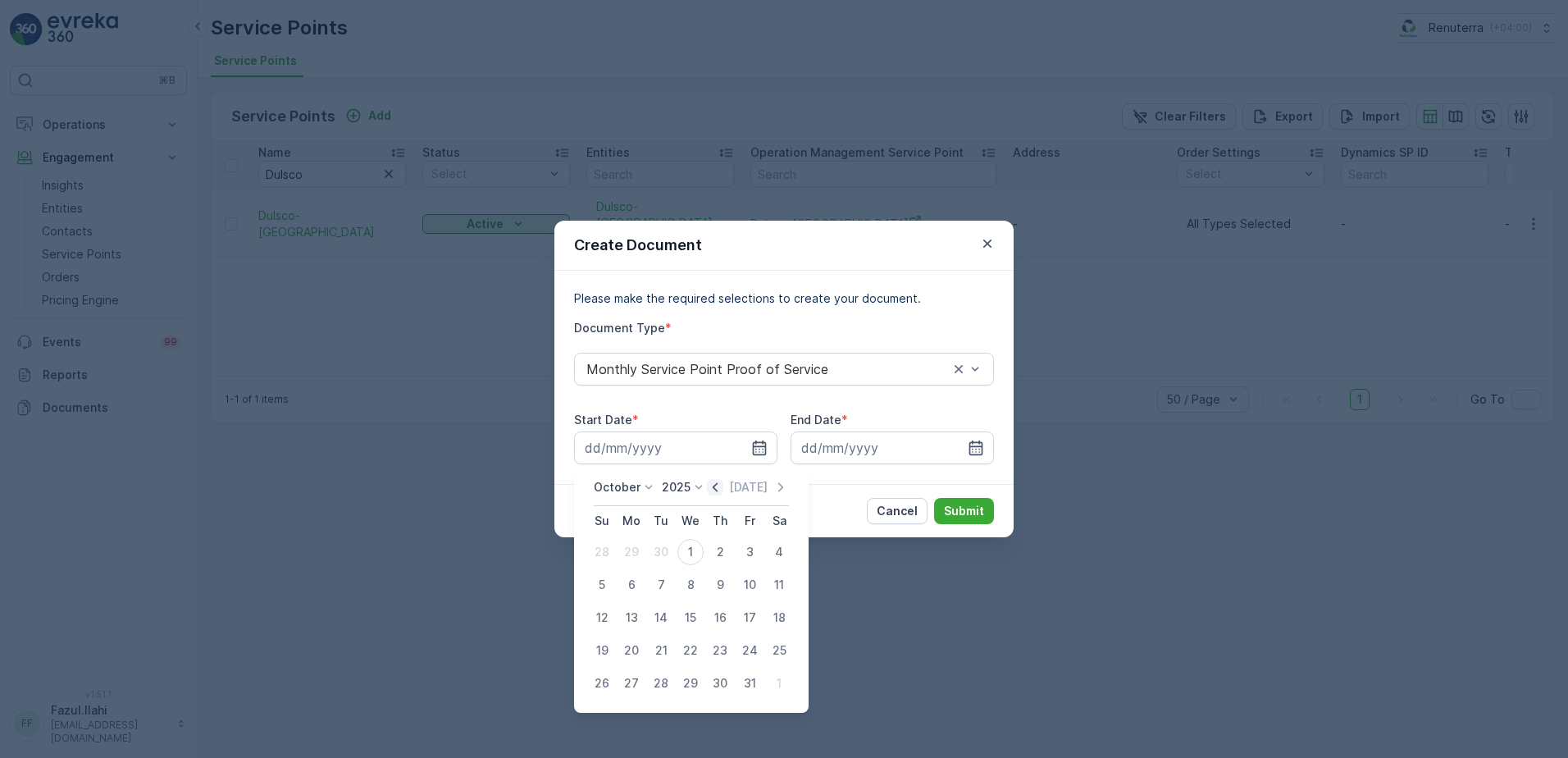
click at [718, 492] on icon "button" at bounding box center [715, 487] width 17 height 17
click at [639, 553] on div "1" at bounding box center [631, 552] width 26 height 26
type input "[DATE]"
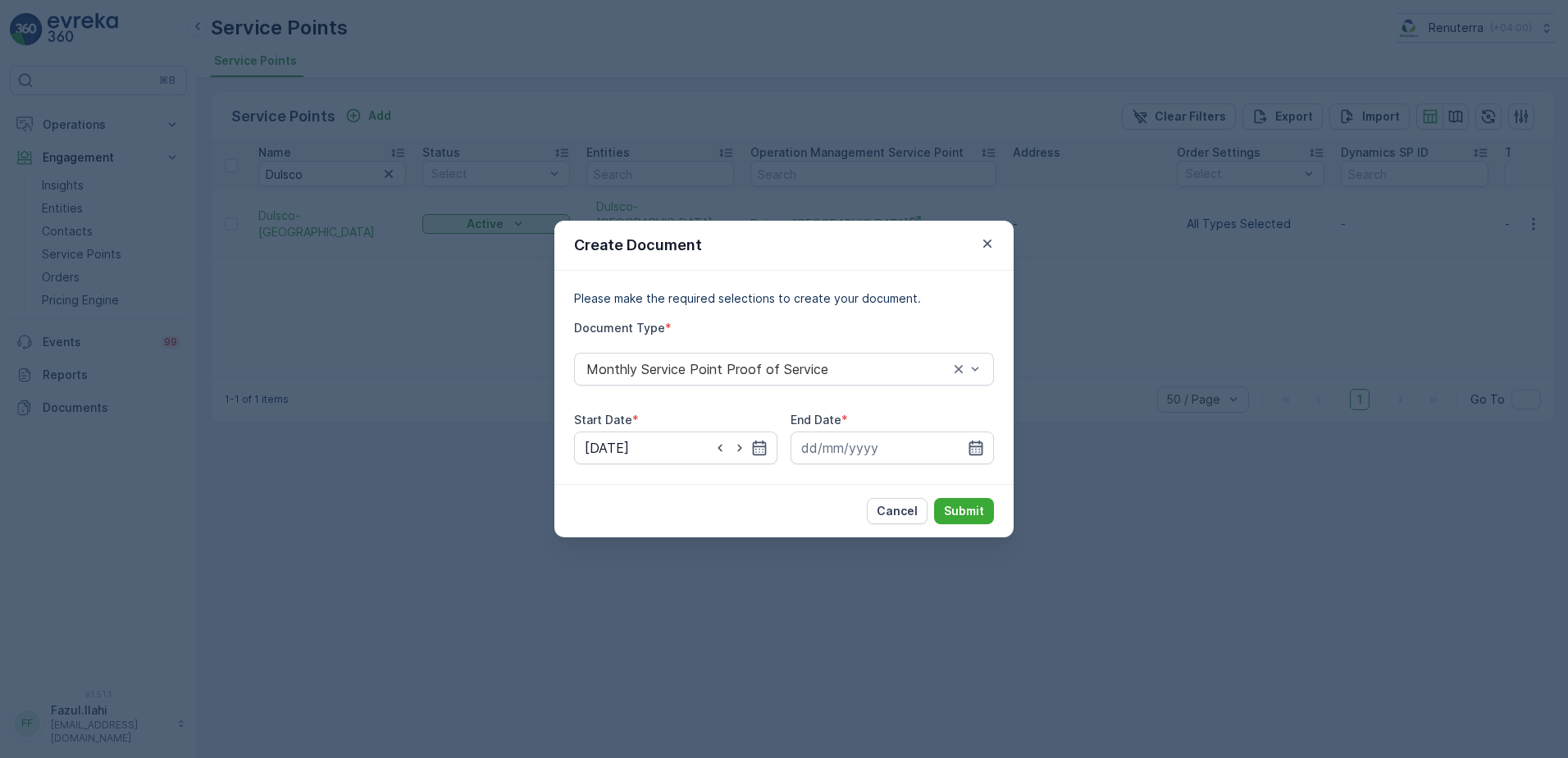
click at [981, 451] on icon "button" at bounding box center [976, 448] width 17 height 17
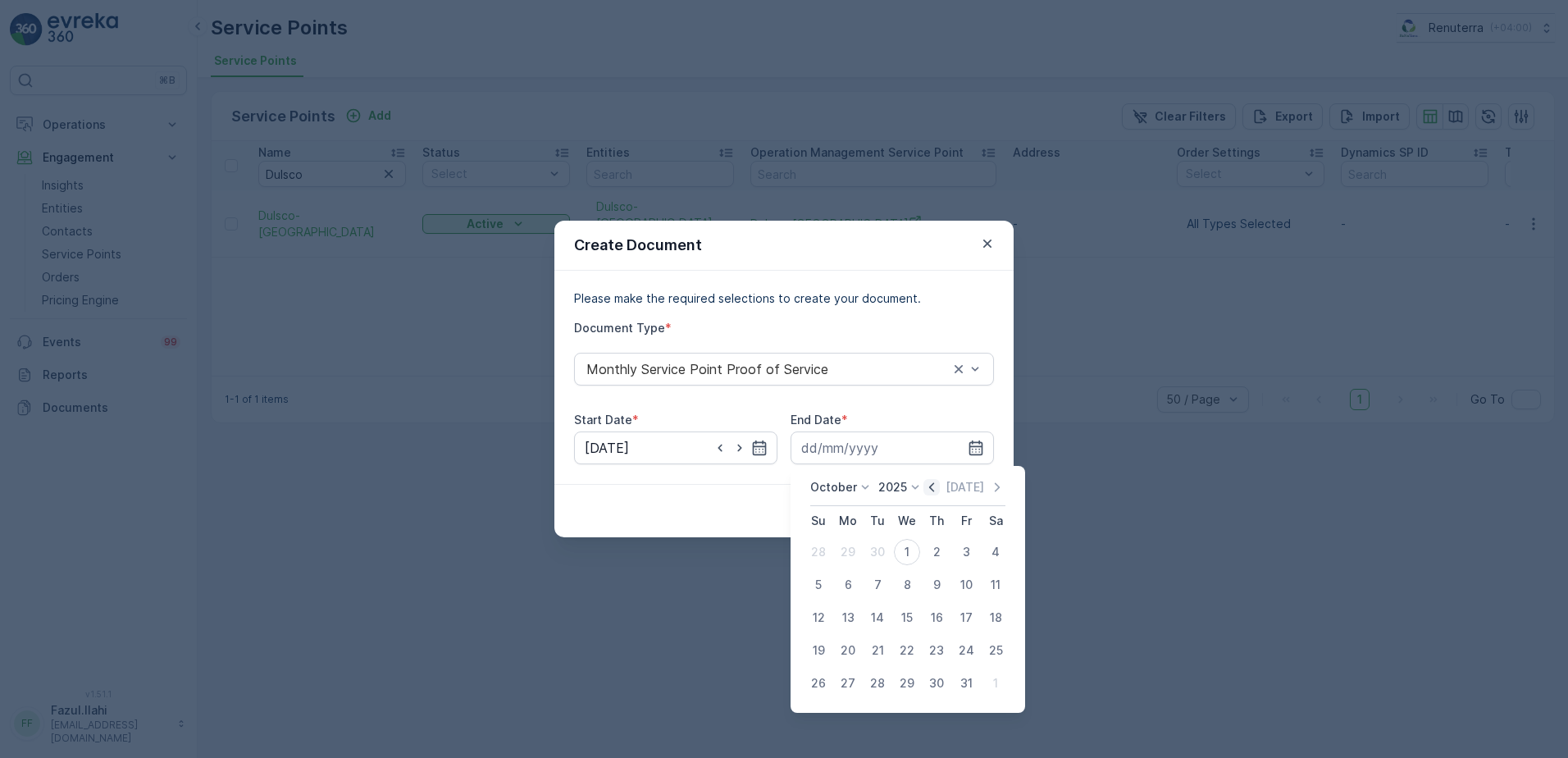
click at [933, 489] on icon "button" at bounding box center [931, 487] width 17 height 17
click at [878, 676] on div "30" at bounding box center [878, 684] width 26 height 26
type input "[DATE]"
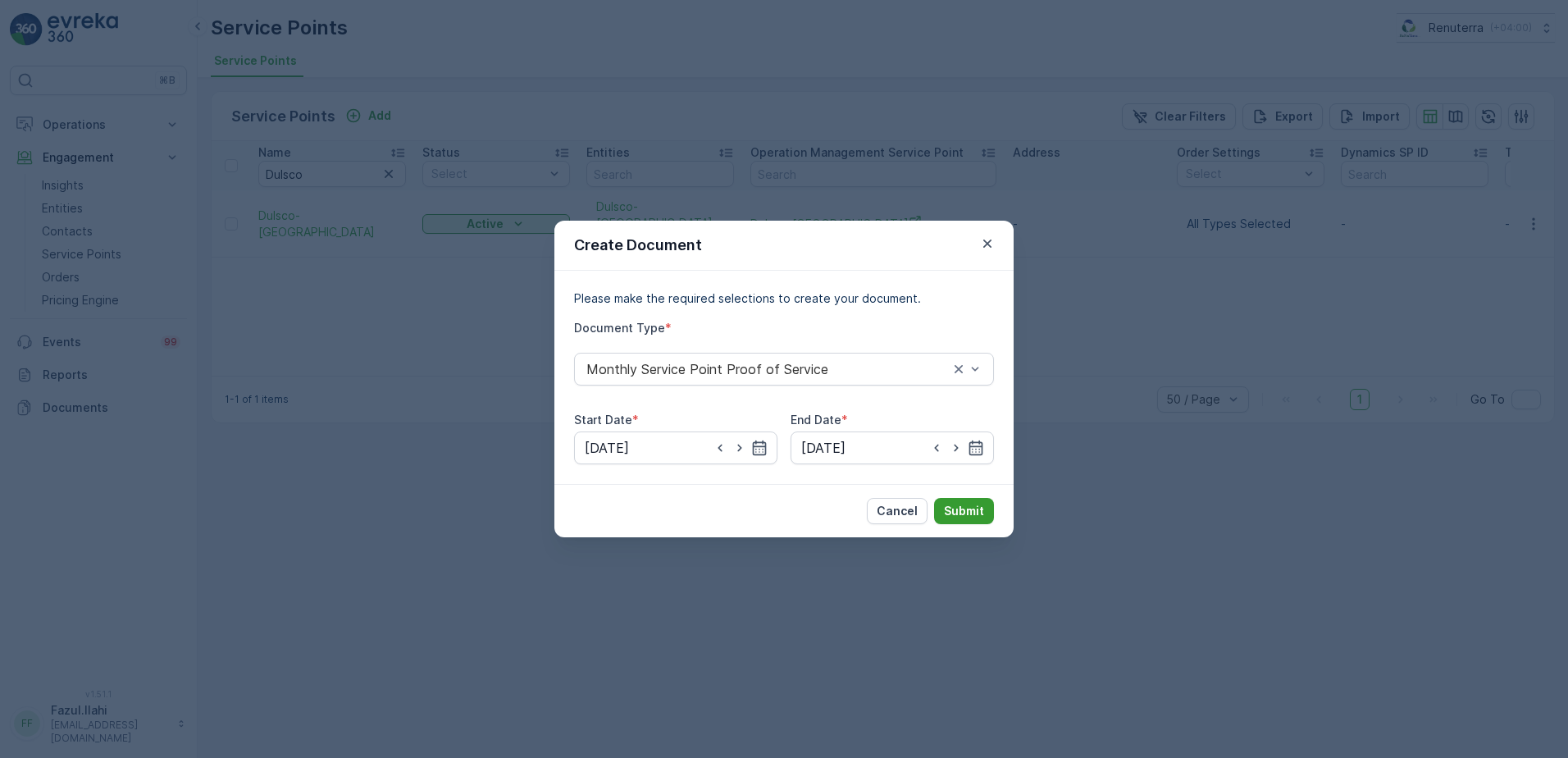
click at [959, 505] on p "Submit" at bounding box center [964, 511] width 41 height 17
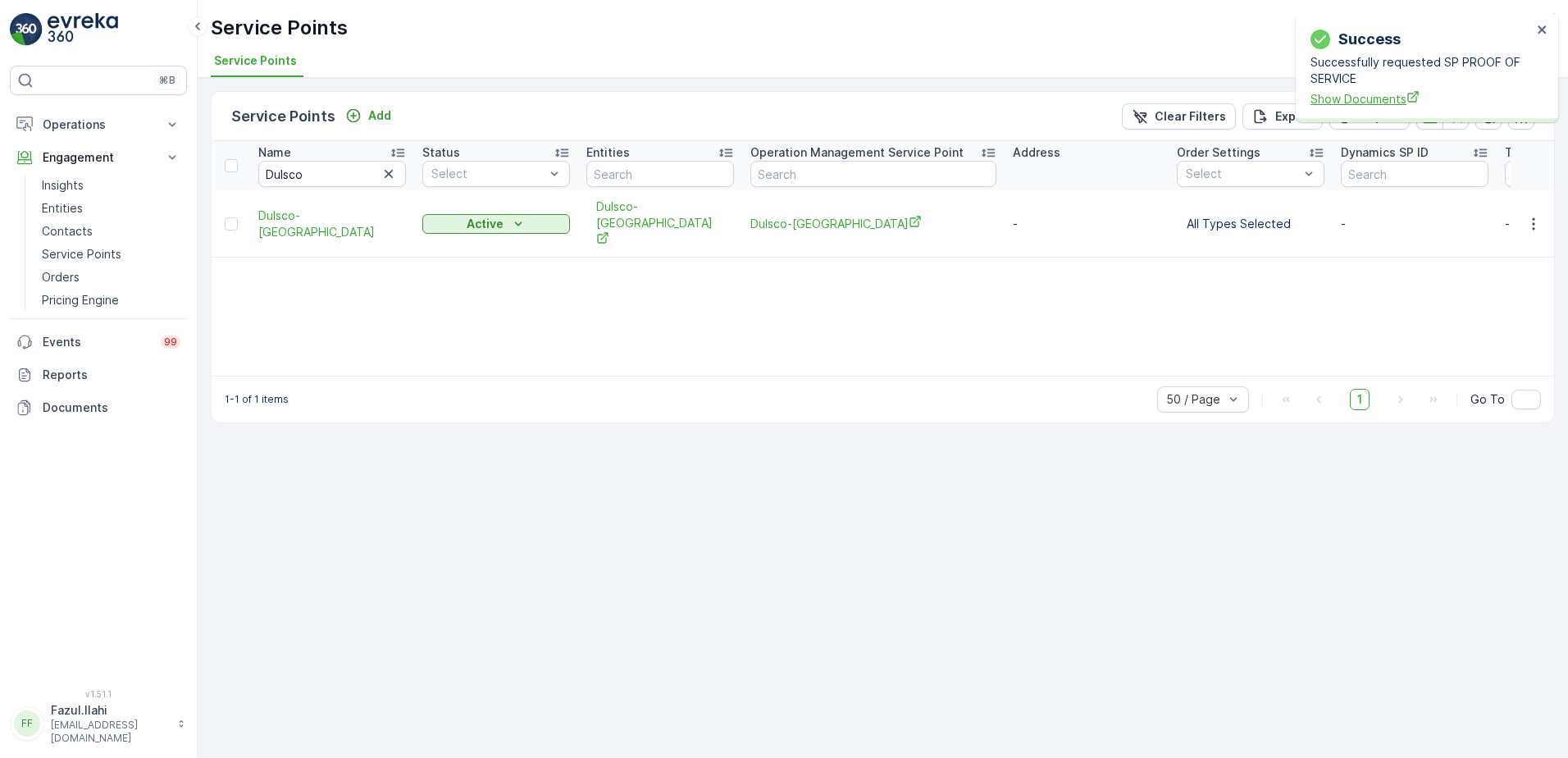
click at [1338, 101] on span "Show Documents" at bounding box center [1421, 98] width 222 height 17
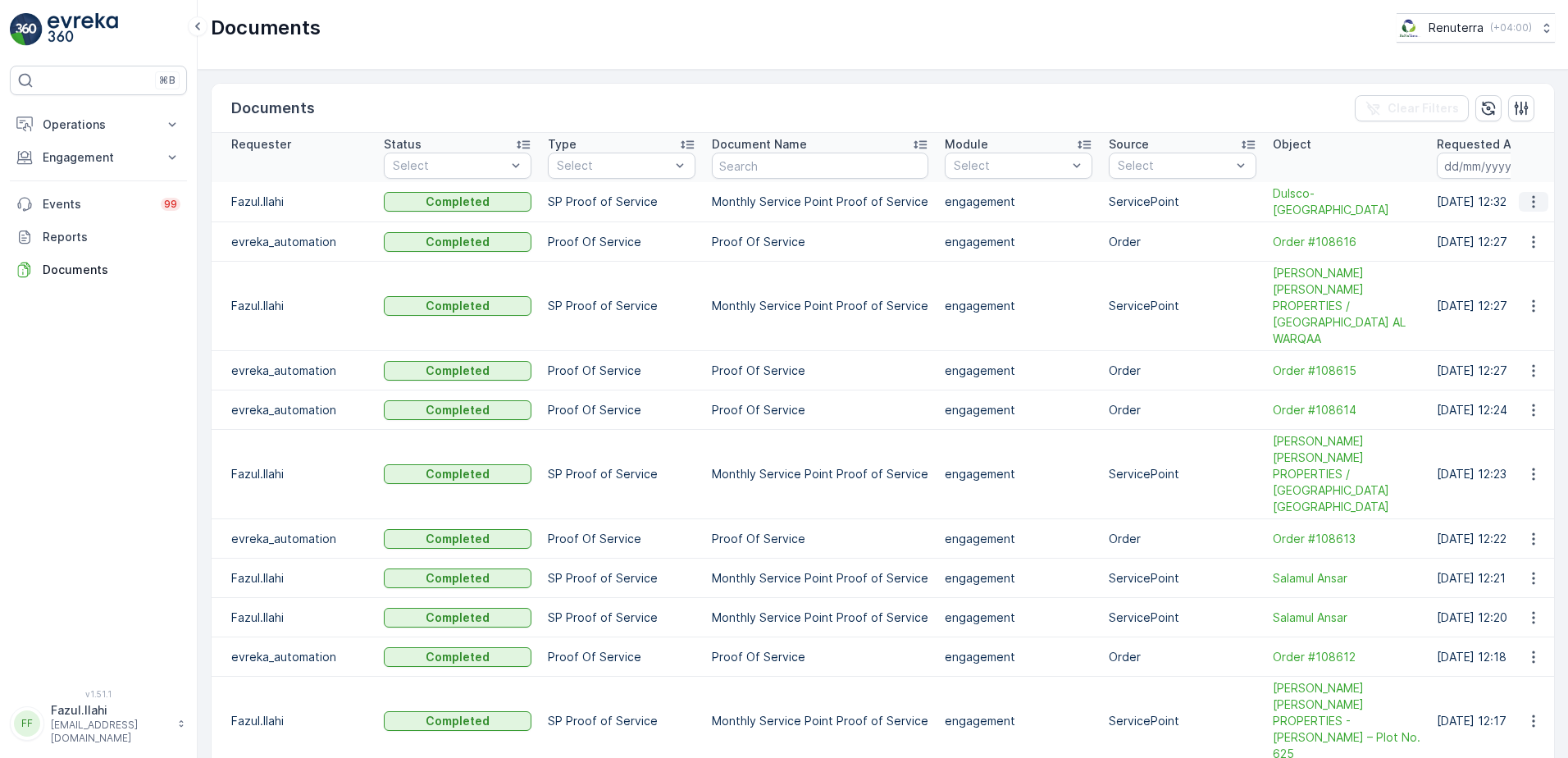
click at [1526, 197] on icon "button" at bounding box center [1533, 201] width 17 height 17
click at [1540, 228] on span "See Details" at bounding box center [1529, 226] width 63 height 17
